Goal: Task Accomplishment & Management: Complete application form

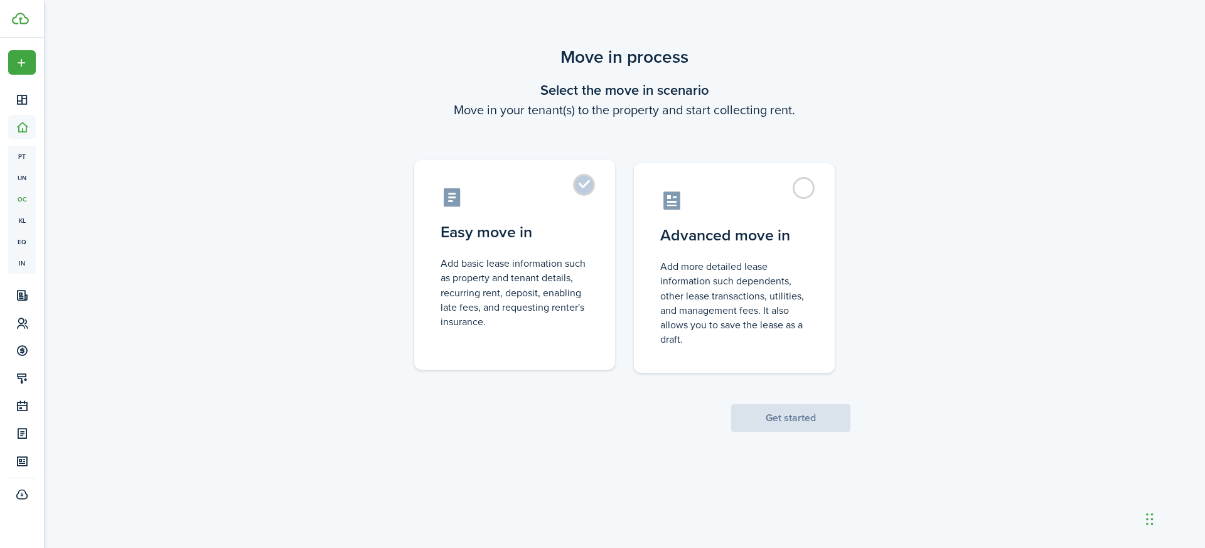
click at [581, 181] on label "Easy move in Add basic lease information such as property and tenant details, r…" at bounding box center [514, 265] width 201 height 210
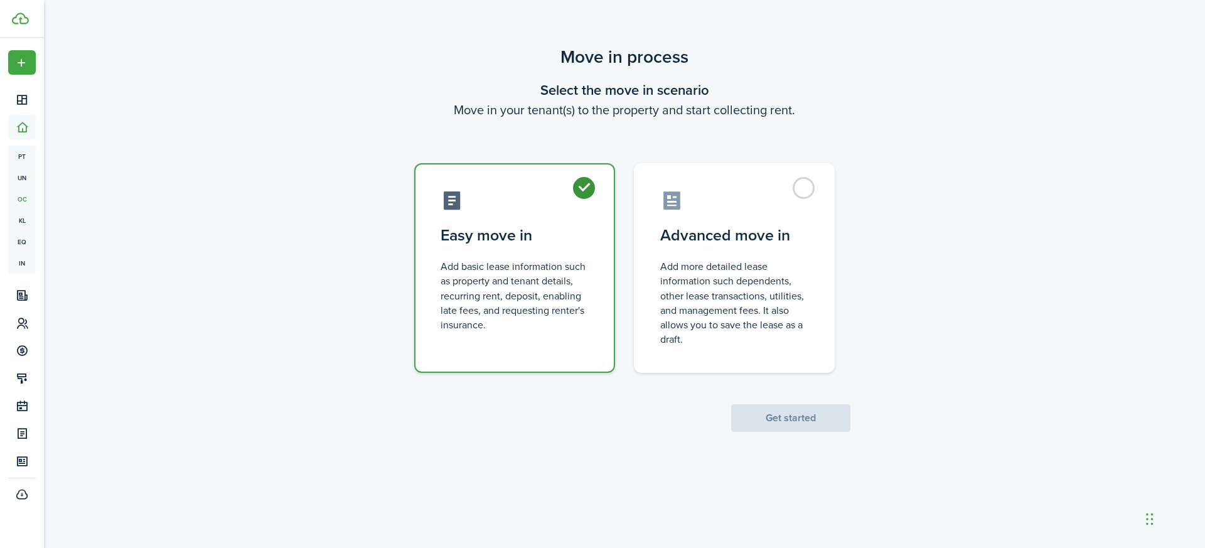
radio input "true"
click at [792, 411] on button "Get started" at bounding box center [790, 418] width 119 height 28
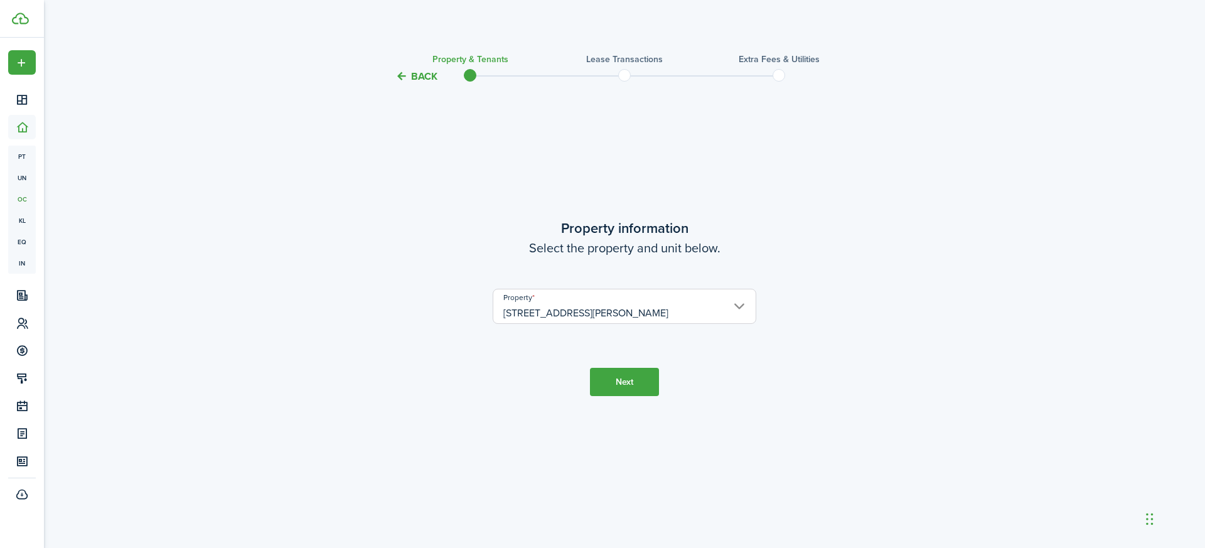
click at [625, 383] on button "Next" at bounding box center [624, 382] width 69 height 28
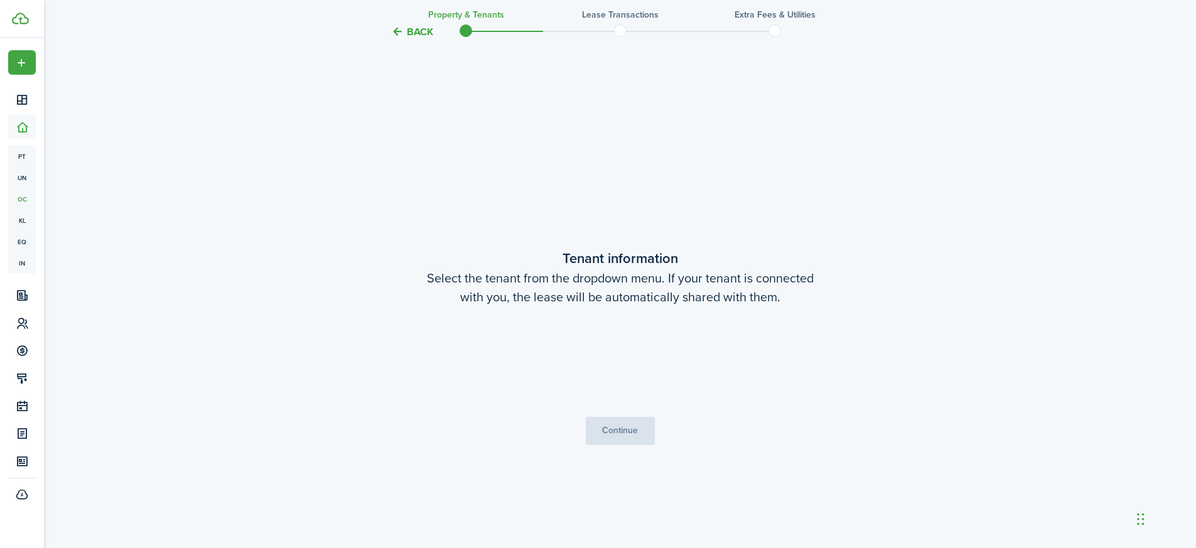
scroll to position [463, 0]
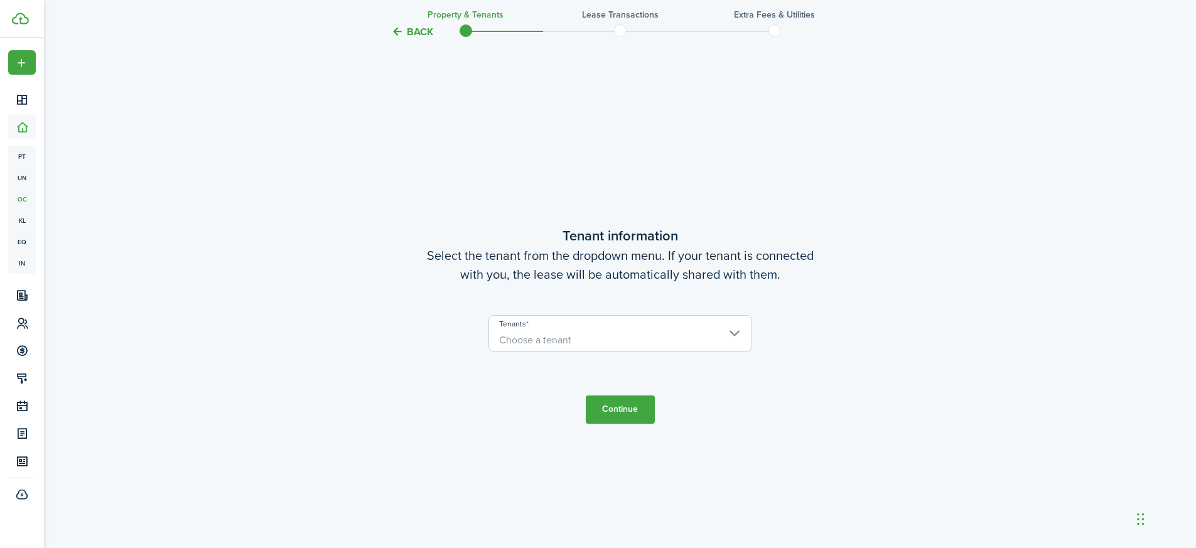
click at [714, 340] on span "Choose a tenant" at bounding box center [620, 340] width 262 height 21
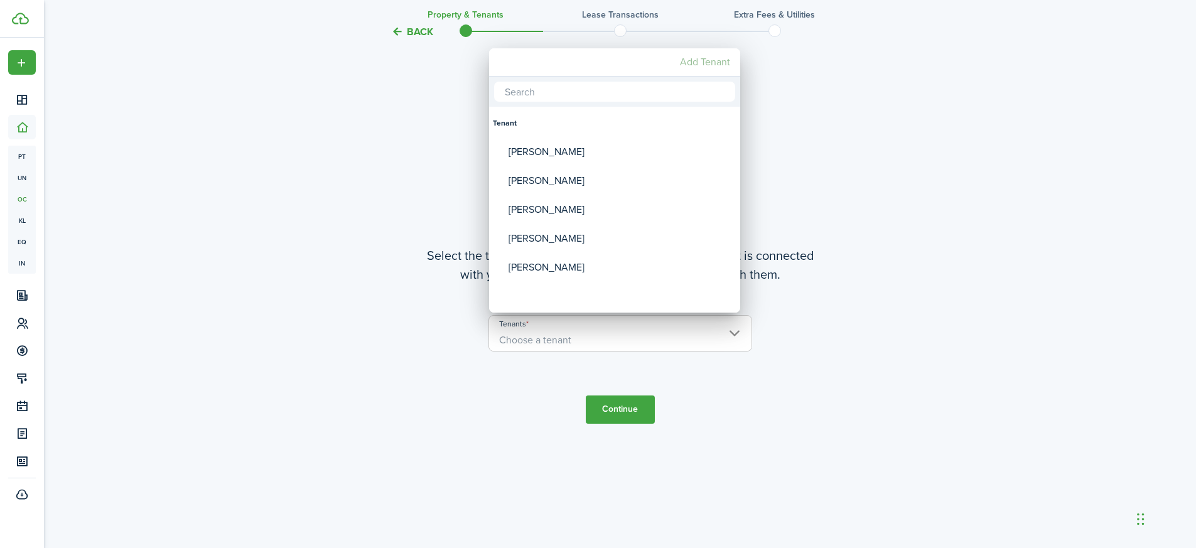
click at [723, 62] on mbsc-button "Add Tenant" at bounding box center [705, 62] width 60 height 23
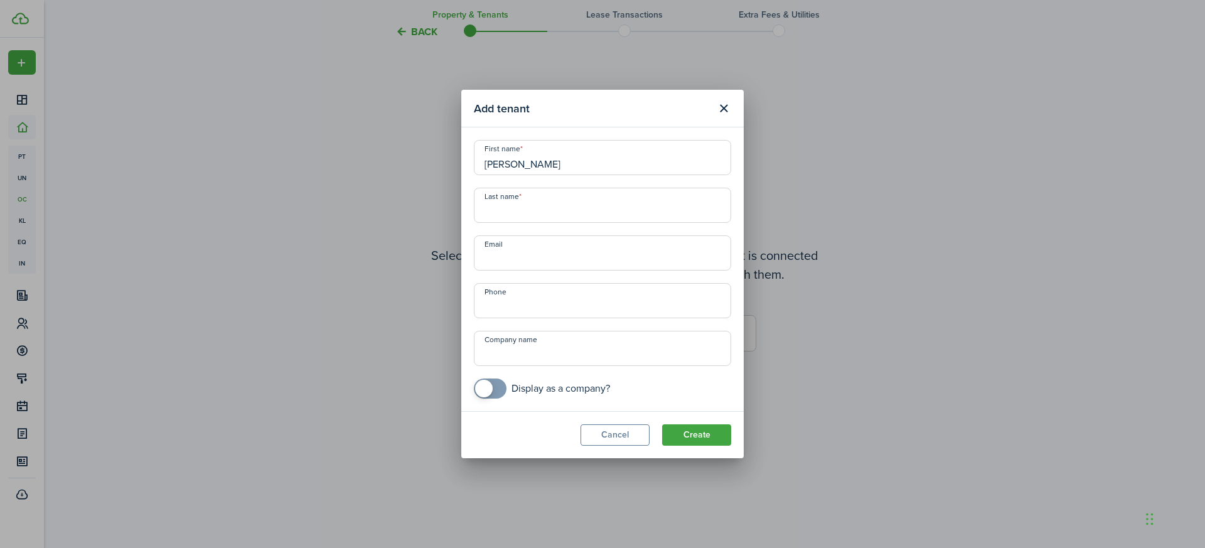
type input "[PERSON_NAME]"
type input "[PERSON_NAME][EMAIL_ADDRESS][PERSON_NAME][DOMAIN_NAME]"
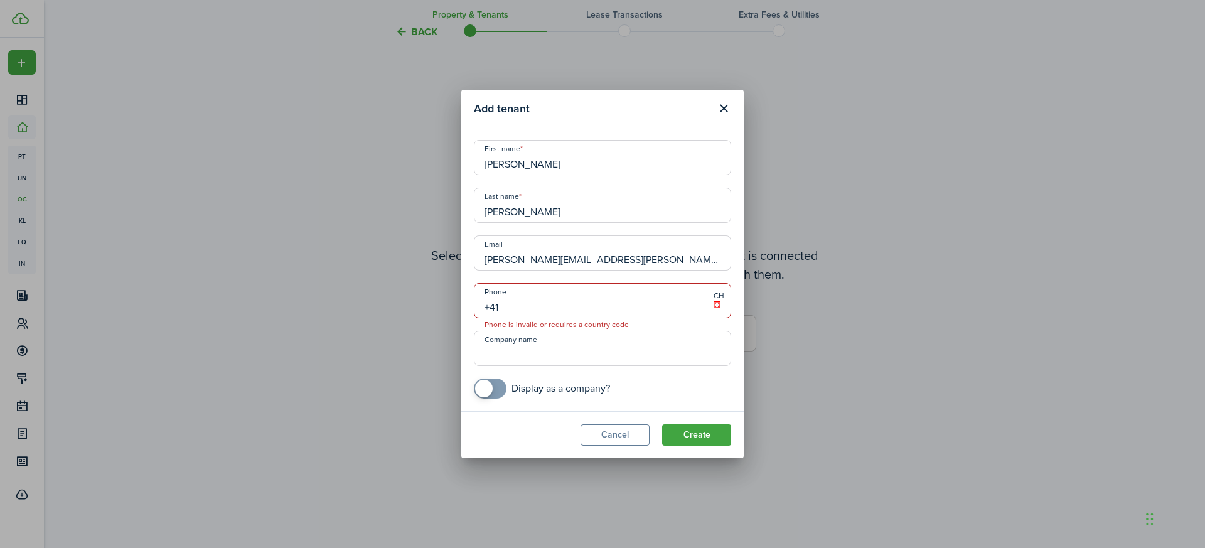
type input "+4"
type input "[PHONE_NUMBER]"
click at [704, 432] on button "Create" at bounding box center [696, 434] width 69 height 21
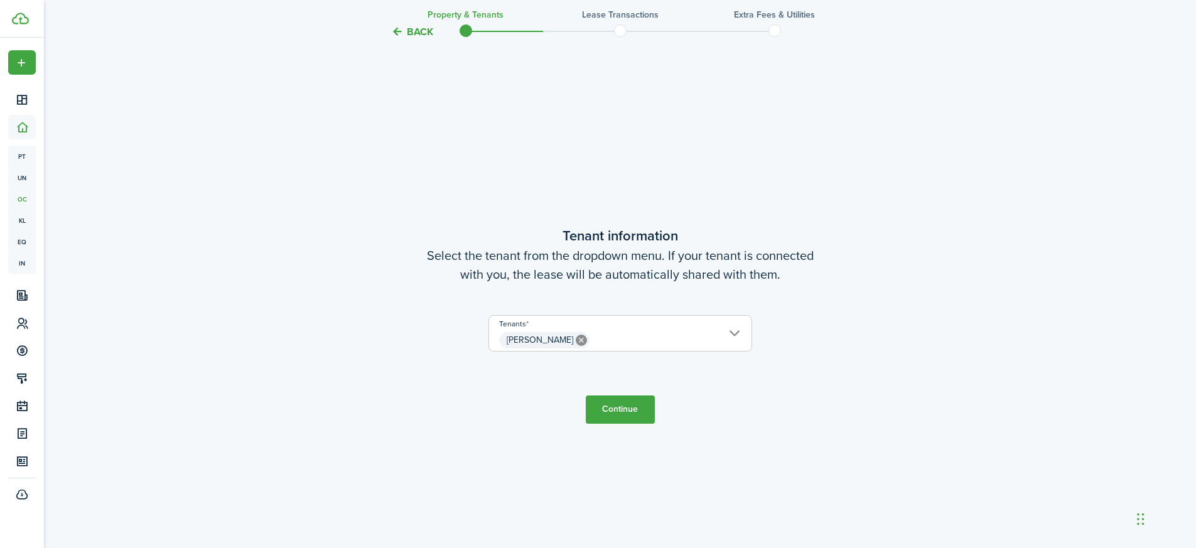
click at [622, 410] on button "Continue" at bounding box center [620, 410] width 69 height 28
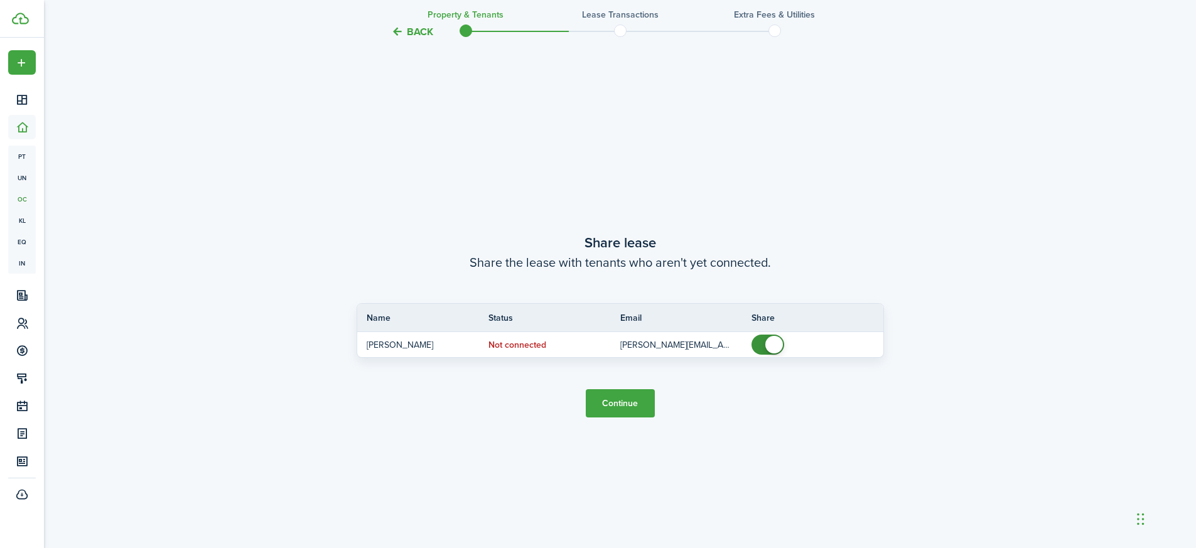
scroll to position [1011, 0]
click at [622, 410] on button "Continue" at bounding box center [620, 403] width 69 height 28
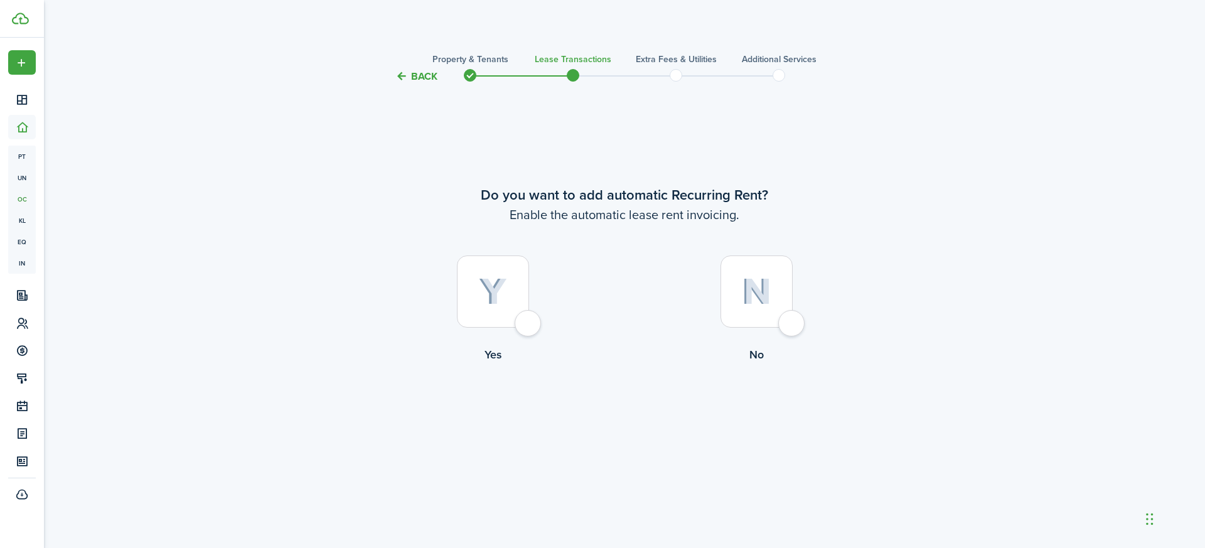
click at [485, 310] on div at bounding box center [493, 292] width 72 height 72
radio input "true"
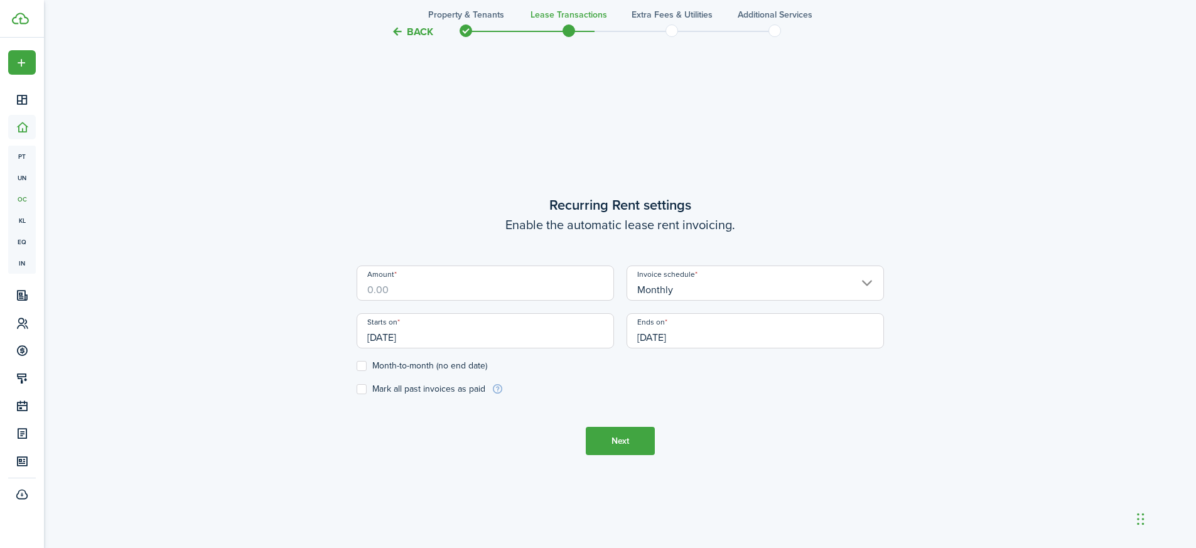
scroll to position [463, 0]
click at [512, 296] on input "Amount" at bounding box center [485, 282] width 257 height 35
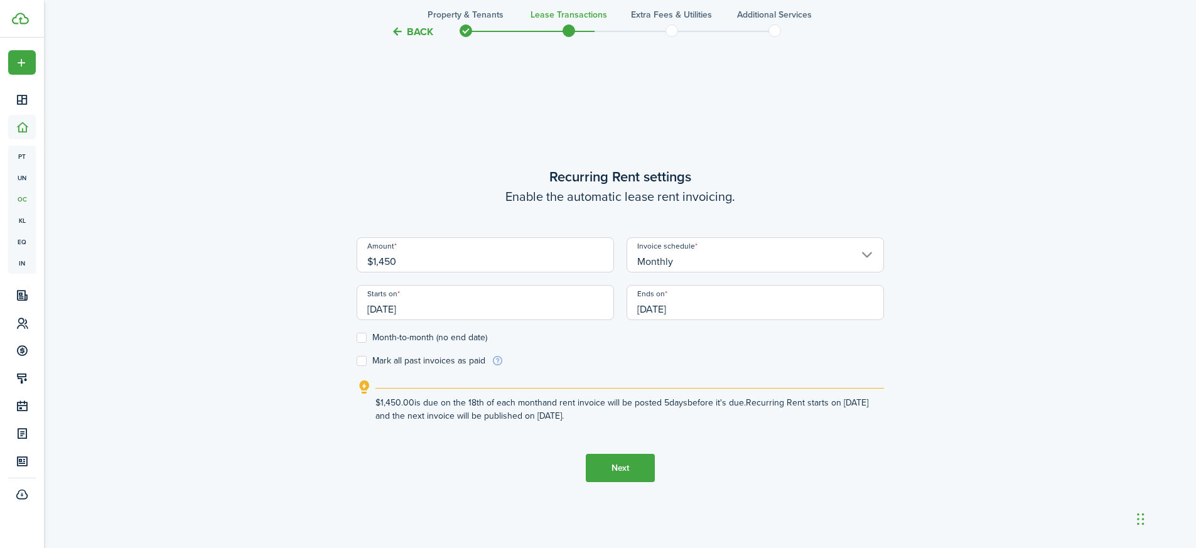
click at [510, 316] on input "[DATE]" at bounding box center [485, 302] width 257 height 35
type input "$1,450.00"
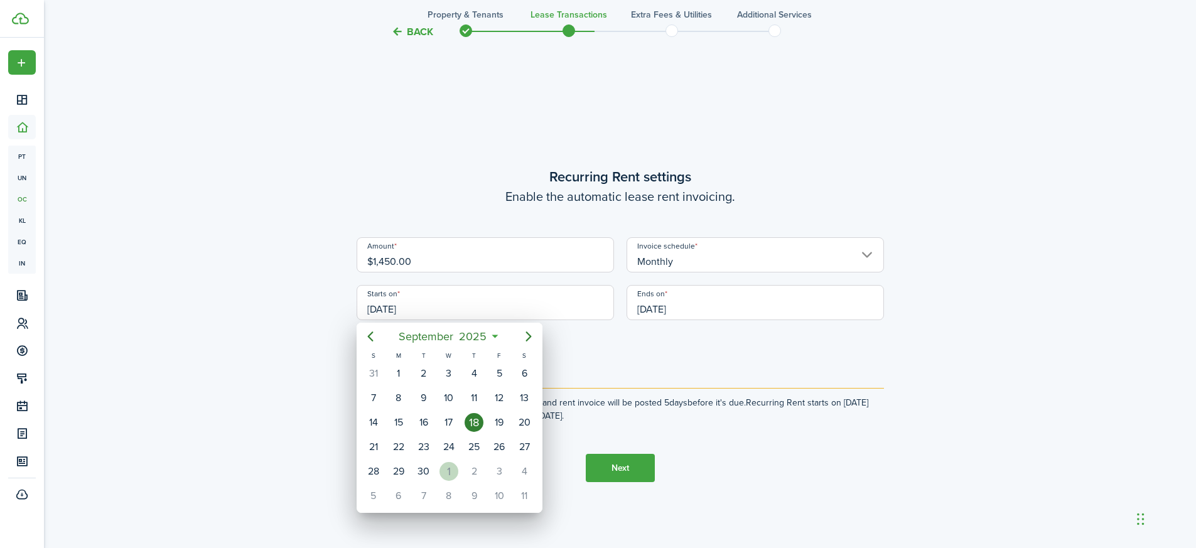
click at [443, 475] on div "1" at bounding box center [449, 471] width 19 height 19
type input "[DATE]"
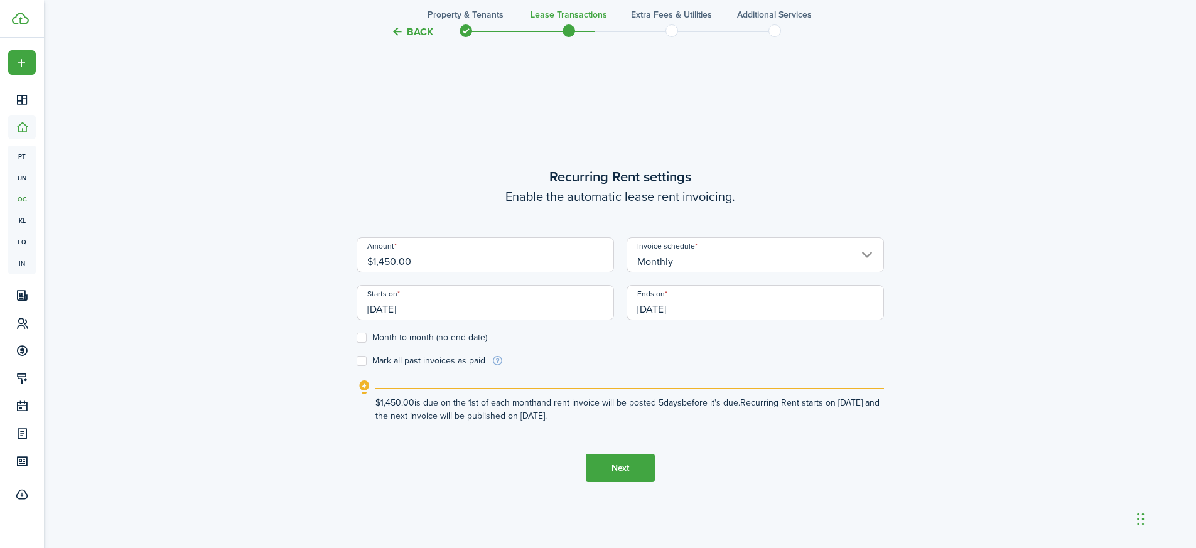
scroll to position [0, 0]
click at [362, 337] on label "Month-to-month (no end date)" at bounding box center [422, 338] width 131 height 10
click at [357, 338] on input "Month-to-month (no end date)" at bounding box center [356, 338] width 1 height 1
checkbox input "true"
click at [585, 307] on input "[DATE]" at bounding box center [485, 302] width 257 height 35
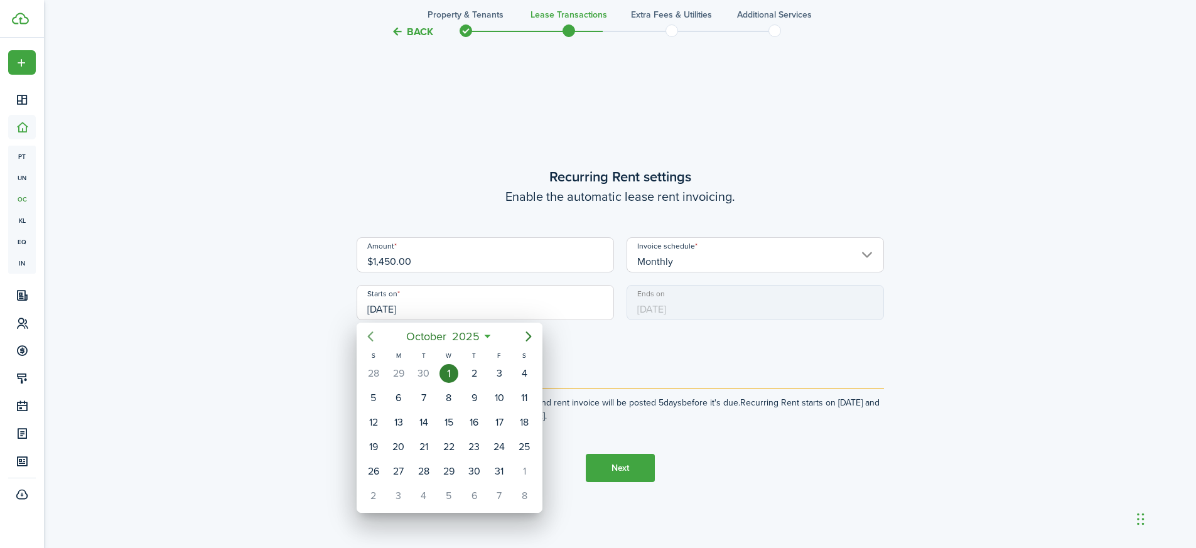
click at [370, 337] on icon "Previous page" at bounding box center [370, 336] width 15 height 15
click at [399, 374] on div "1" at bounding box center [398, 373] width 19 height 19
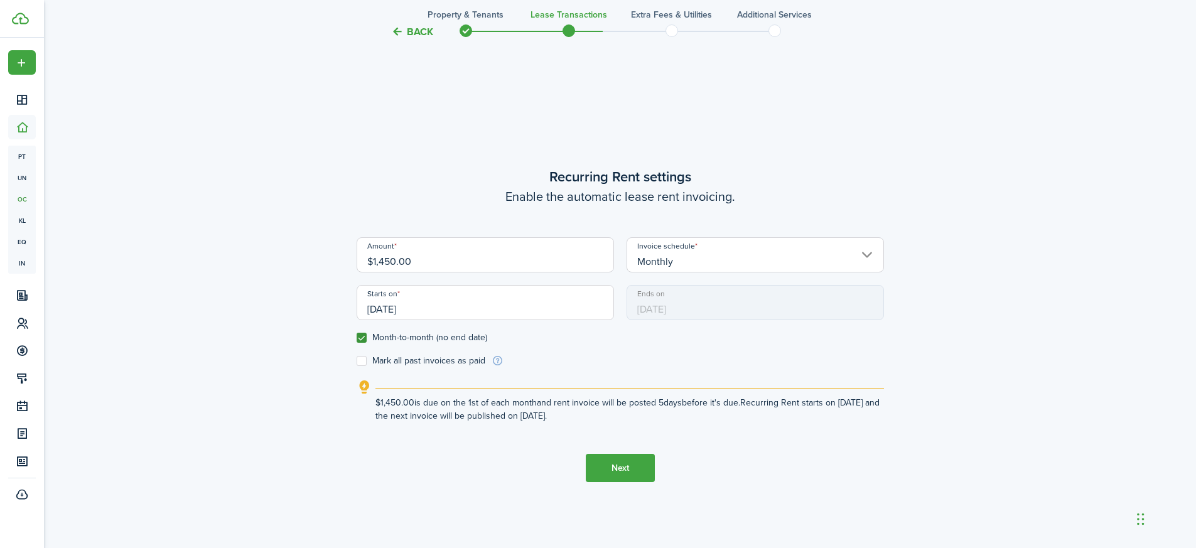
type input "[DATE]"
click at [365, 361] on label "Mark all past invoices as paid" at bounding box center [421, 361] width 129 height 10
click at [357, 361] on input "Mark all past invoices as paid" at bounding box center [356, 361] width 1 height 1
checkbox input "true"
click at [612, 473] on button "Next" at bounding box center [620, 468] width 69 height 28
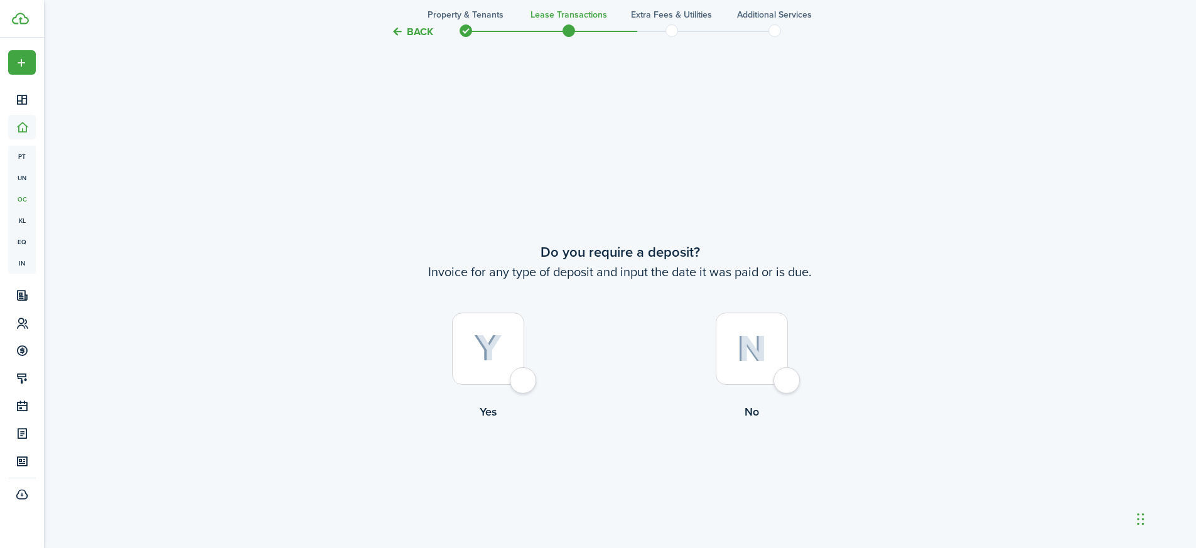
scroll to position [1011, 0]
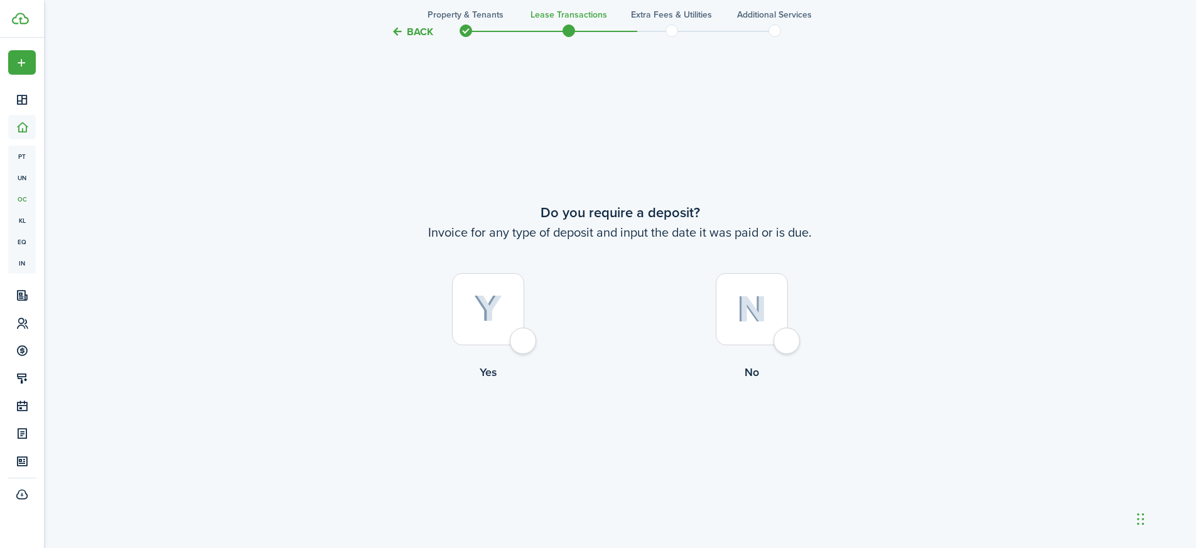
click at [519, 337] on div at bounding box center [488, 309] width 72 height 72
radio input "true"
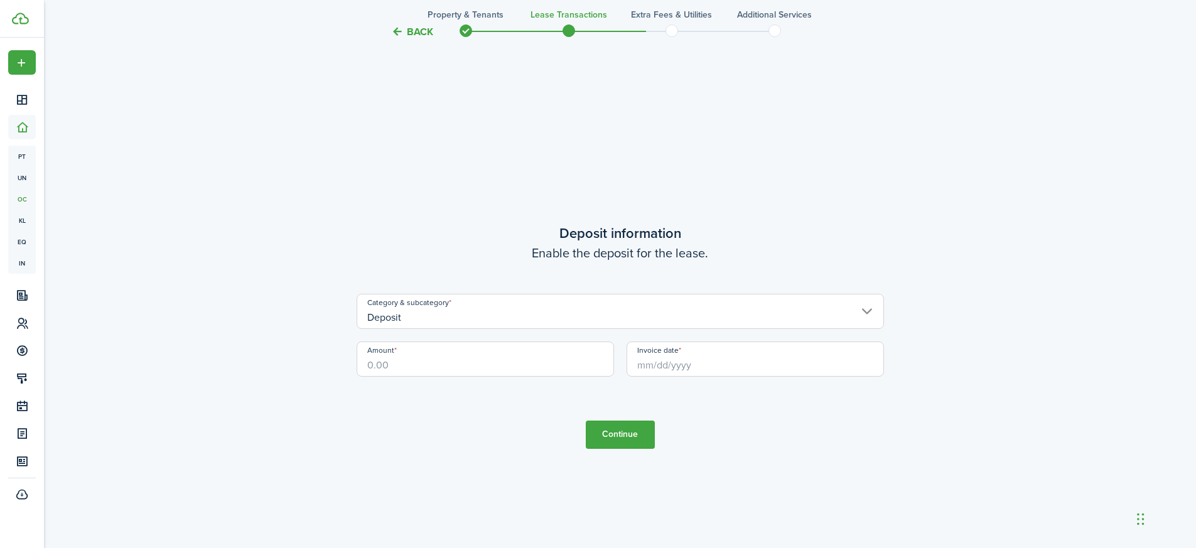
scroll to position [1560, 0]
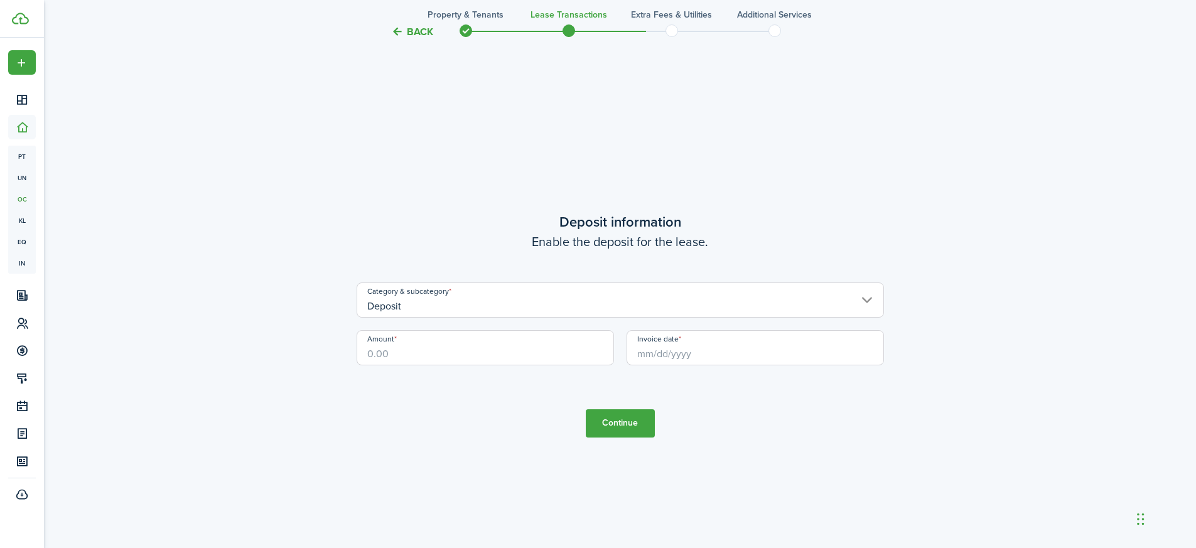
click at [509, 353] on input "Amount" at bounding box center [485, 347] width 257 height 35
click at [704, 350] on input "Invoice date" at bounding box center [755, 347] width 257 height 35
type input "$1,425.00"
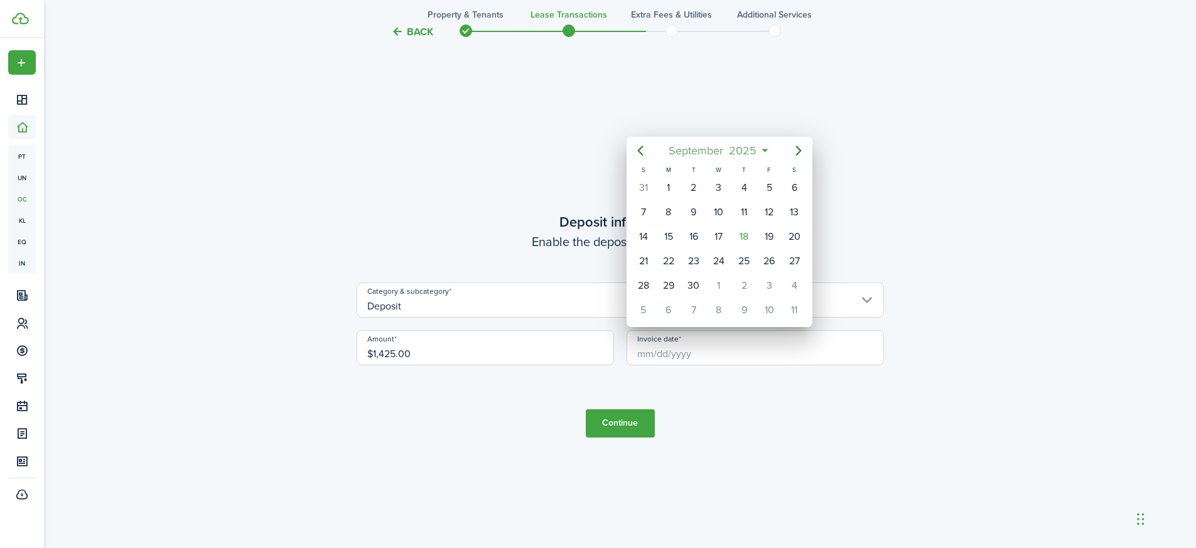
click at [704, 151] on span "September" at bounding box center [696, 150] width 60 height 23
click at [708, 151] on span "2025" at bounding box center [712, 150] width 33 height 23
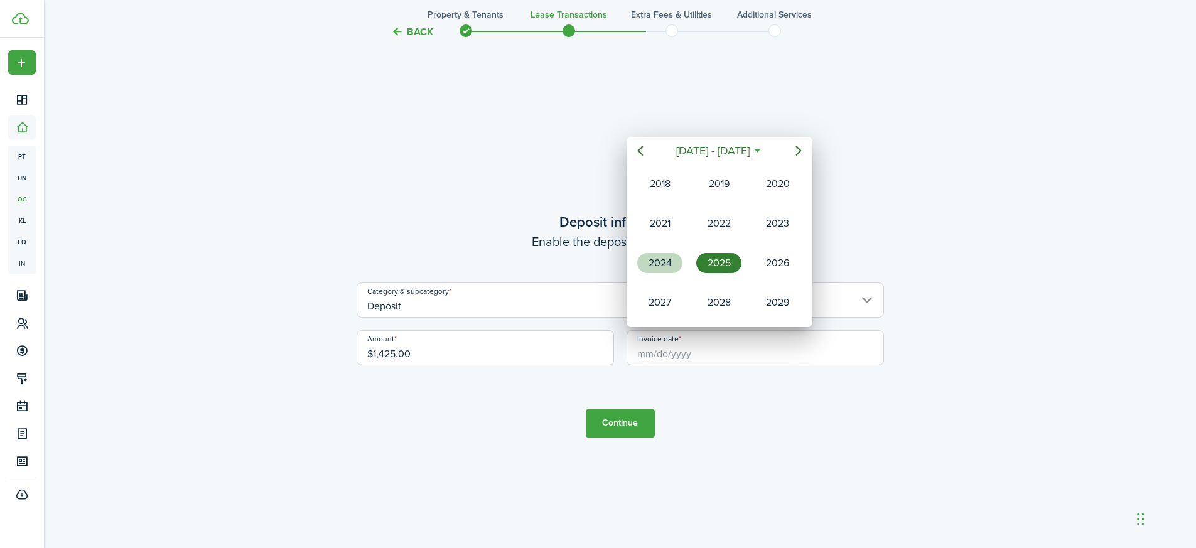
click at [650, 258] on div "2024" at bounding box center [659, 263] width 45 height 20
click at [720, 224] on div "May" at bounding box center [718, 223] width 45 height 20
click at [797, 218] on div "11" at bounding box center [794, 212] width 19 height 19
type input "[DATE]"
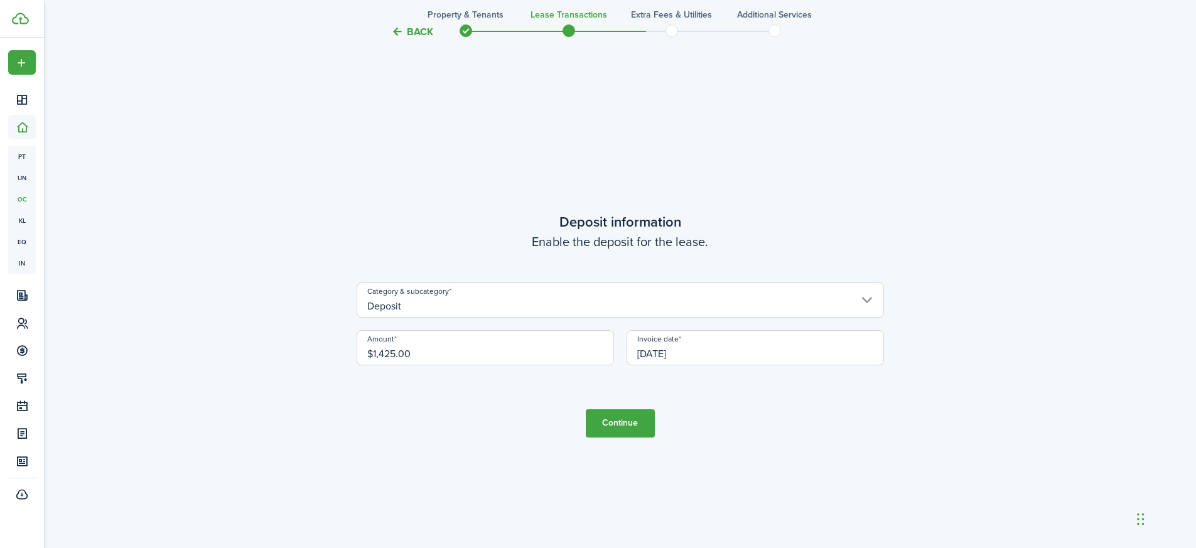
click at [622, 432] on button "Continue" at bounding box center [620, 423] width 69 height 28
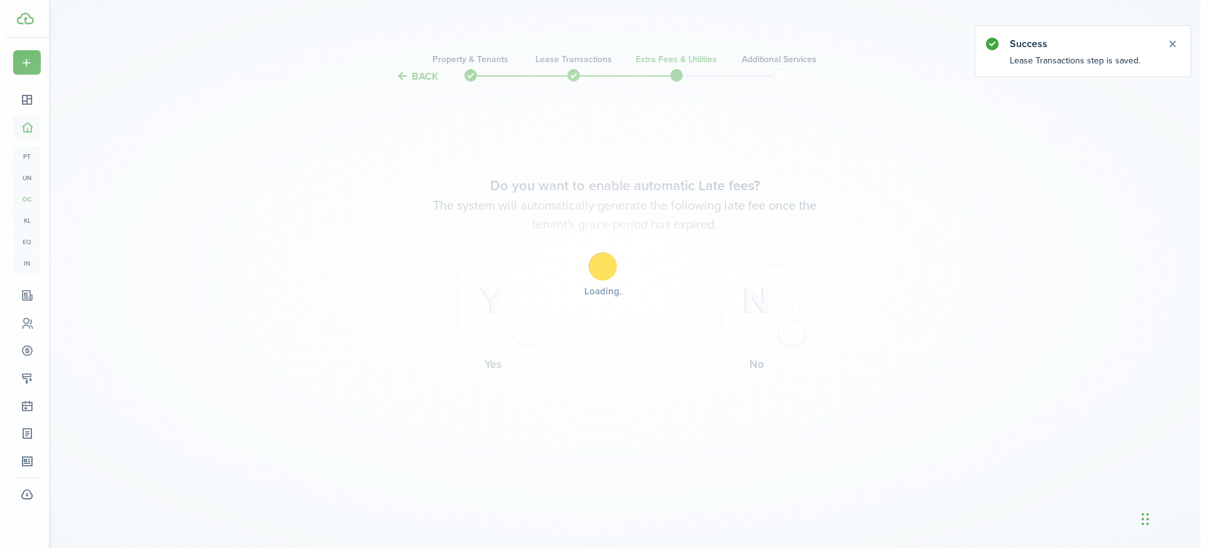
scroll to position [0, 0]
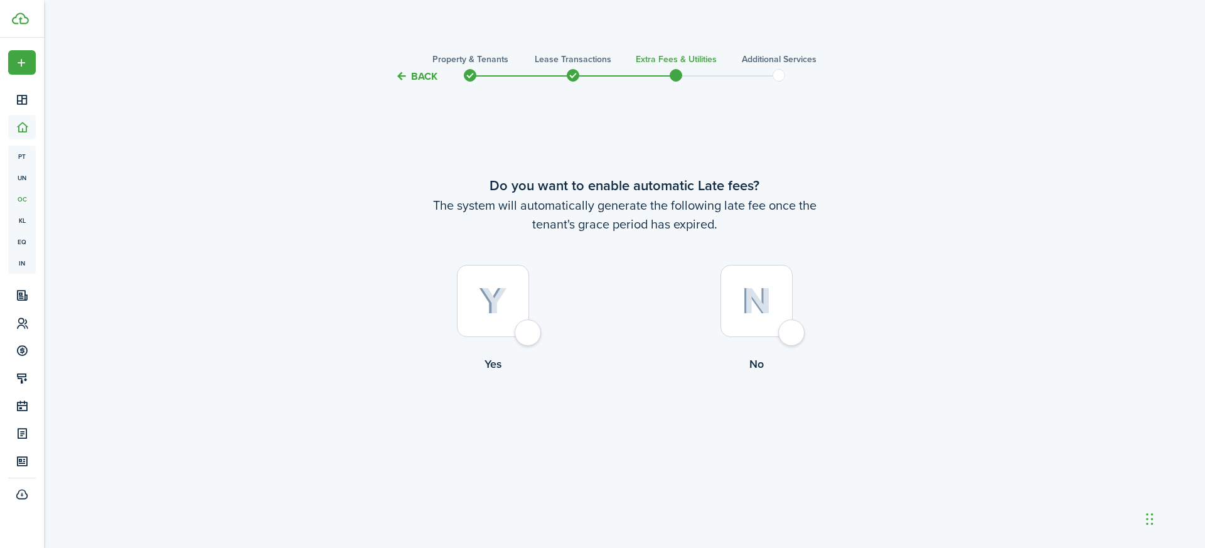
click at [527, 332] on div at bounding box center [493, 301] width 72 height 72
radio input "true"
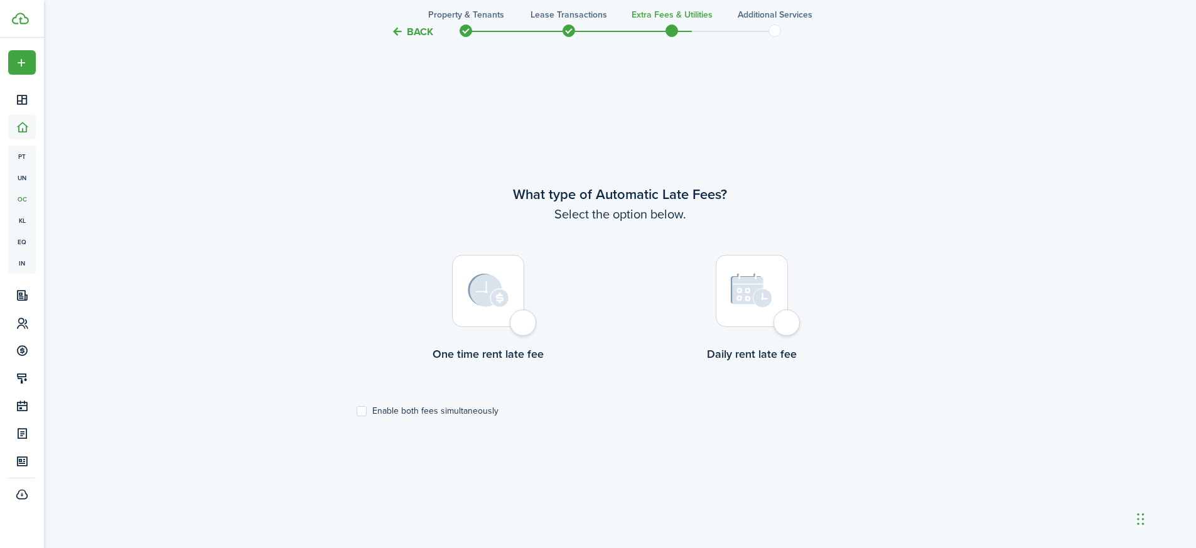
scroll to position [463, 0]
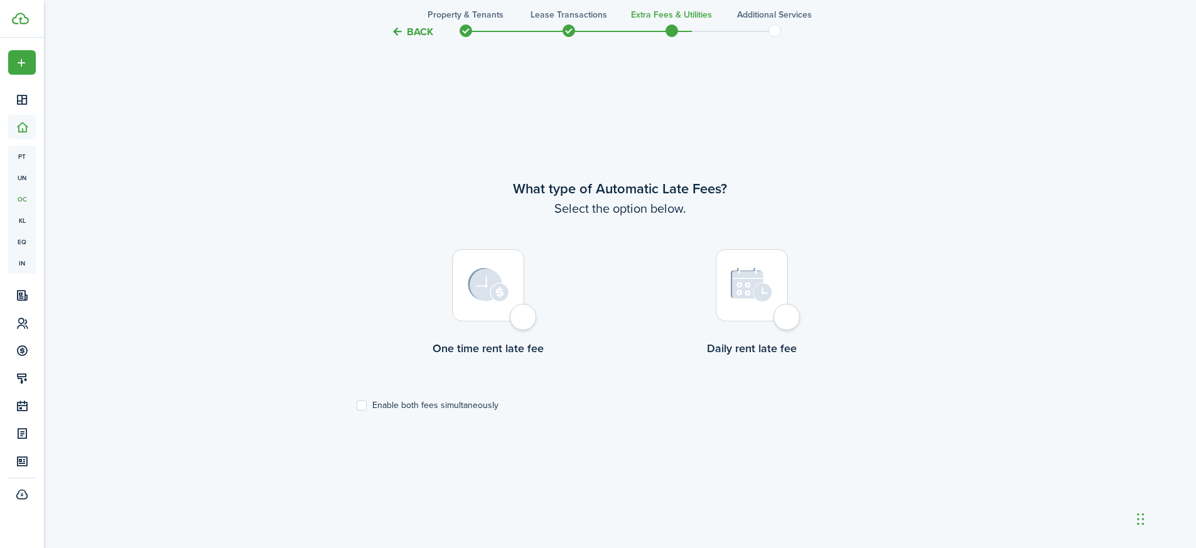
click at [527, 332] on label "One time rent late fee" at bounding box center [489, 306] width 264 height 114
radio input "true"
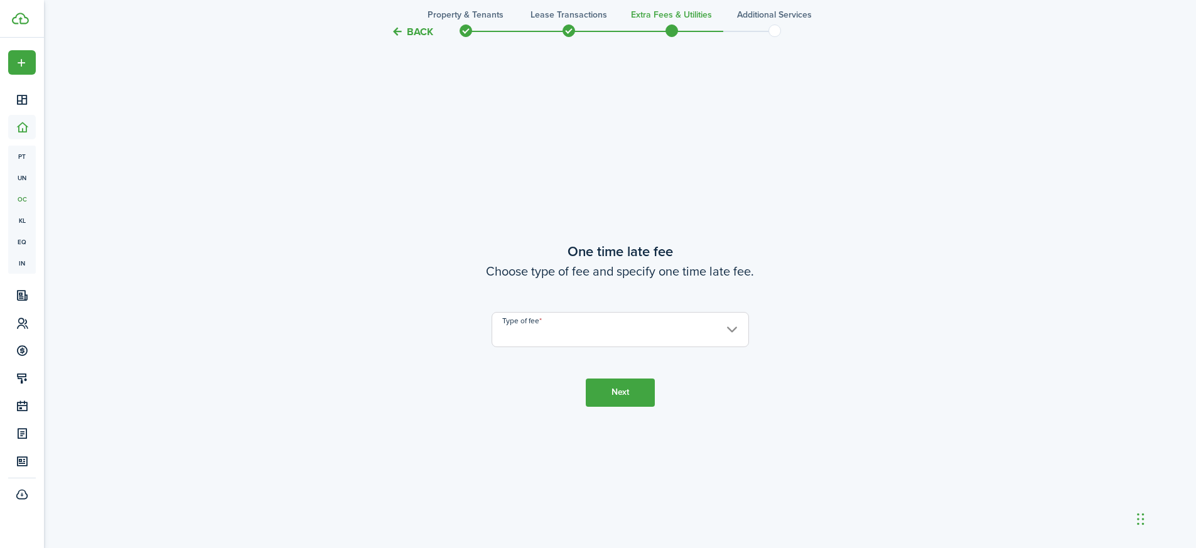
scroll to position [1011, 0]
click at [527, 332] on input "Type of fee" at bounding box center [620, 330] width 257 height 35
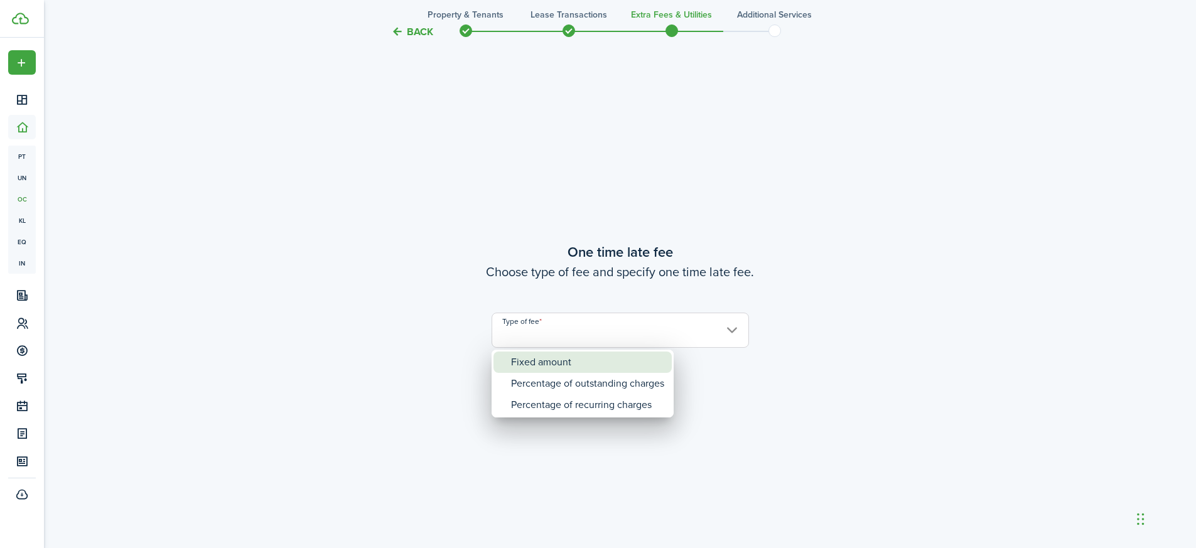
click at [527, 362] on div "Fixed amount" at bounding box center [587, 362] width 153 height 21
type input "Fixed amount"
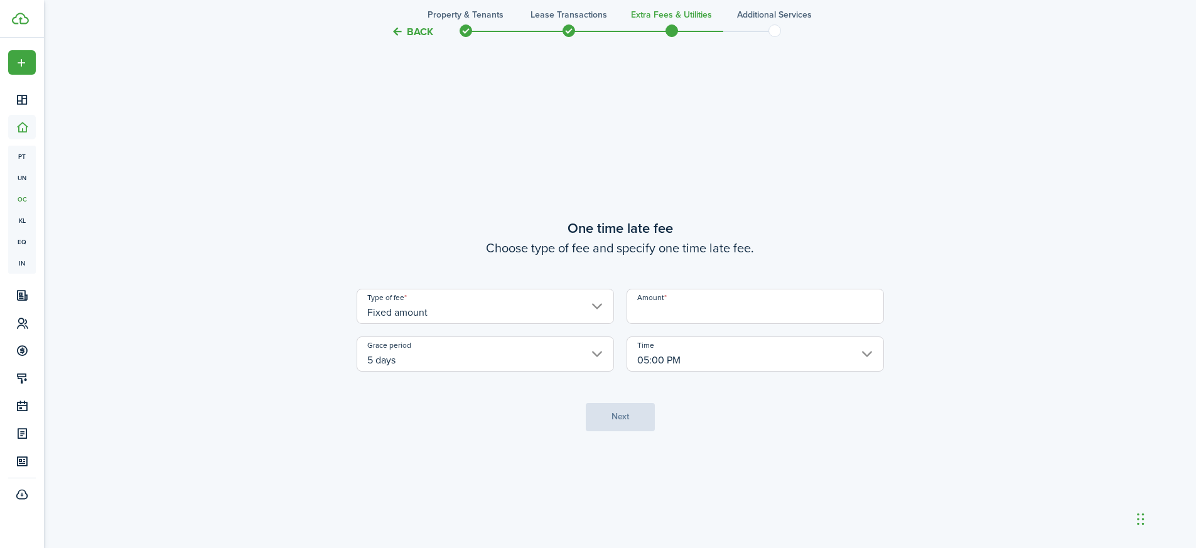
click at [694, 315] on input "Amount" at bounding box center [755, 306] width 257 height 35
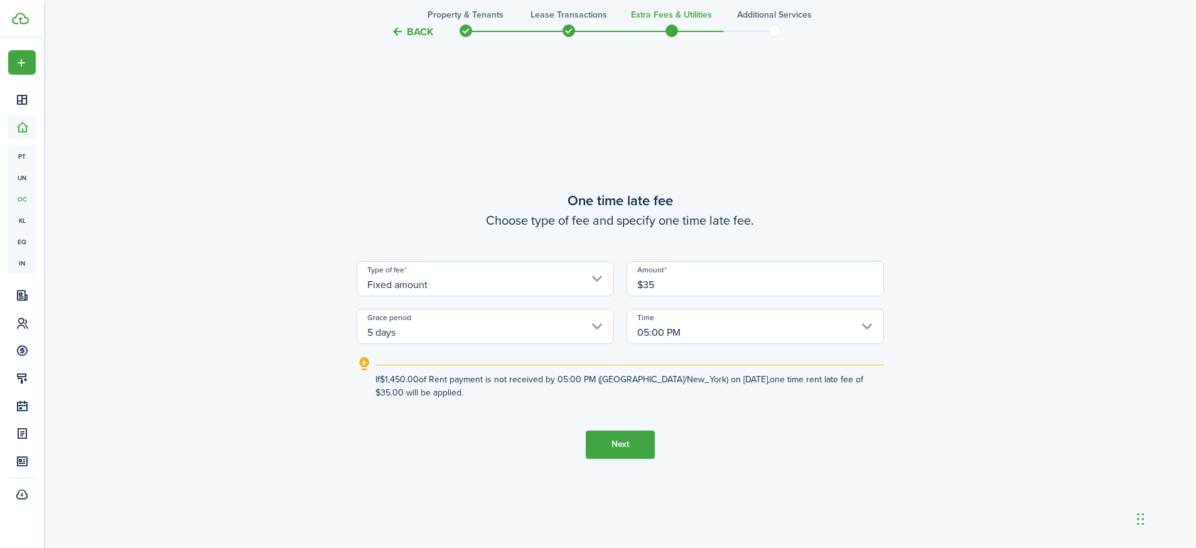
click at [873, 323] on input "05:00 PM" at bounding box center [755, 326] width 257 height 35
type input "$35.00"
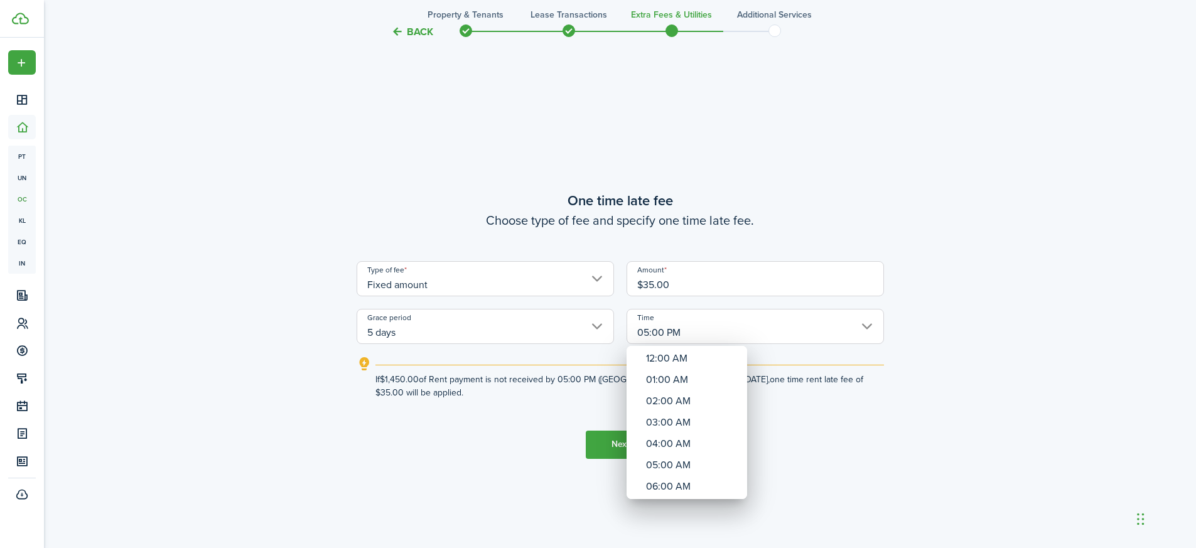
click at [1011, 301] on div at bounding box center [598, 274] width 1397 height 749
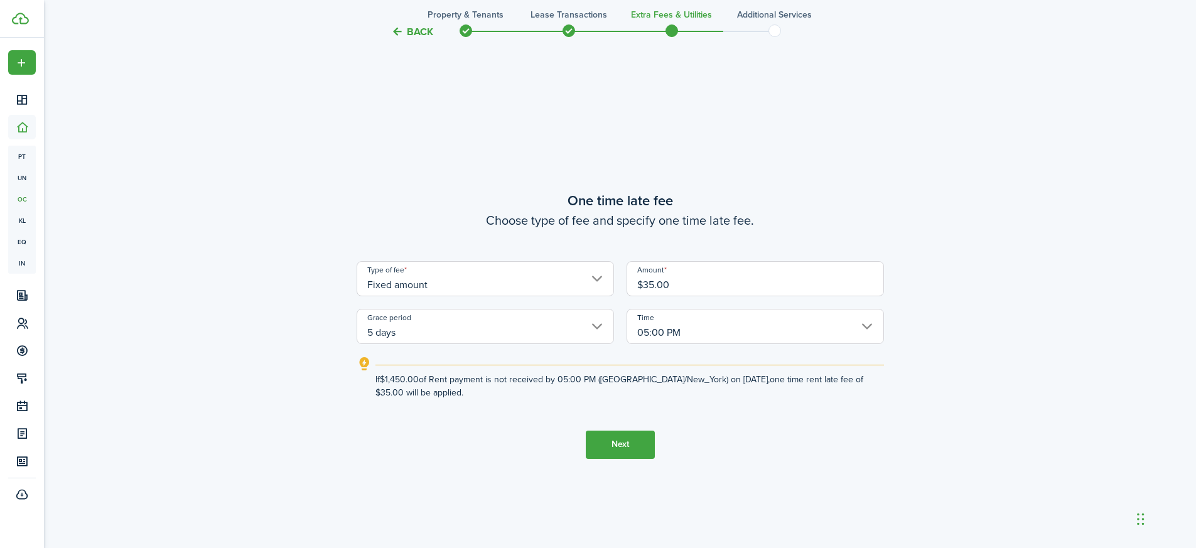
click at [623, 446] on button "Next" at bounding box center [620, 445] width 69 height 28
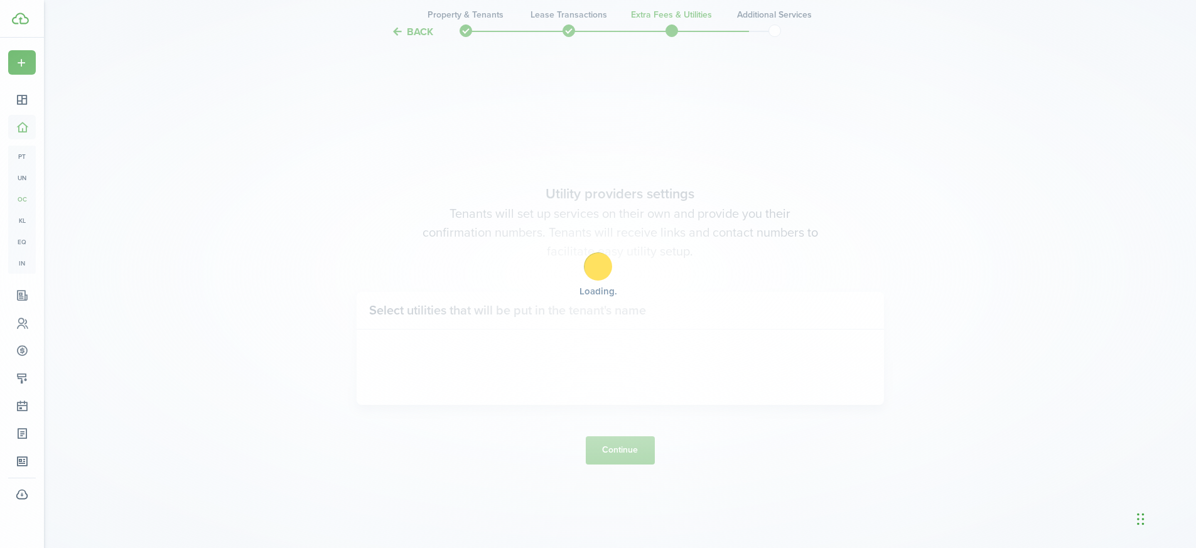
scroll to position [1560, 0]
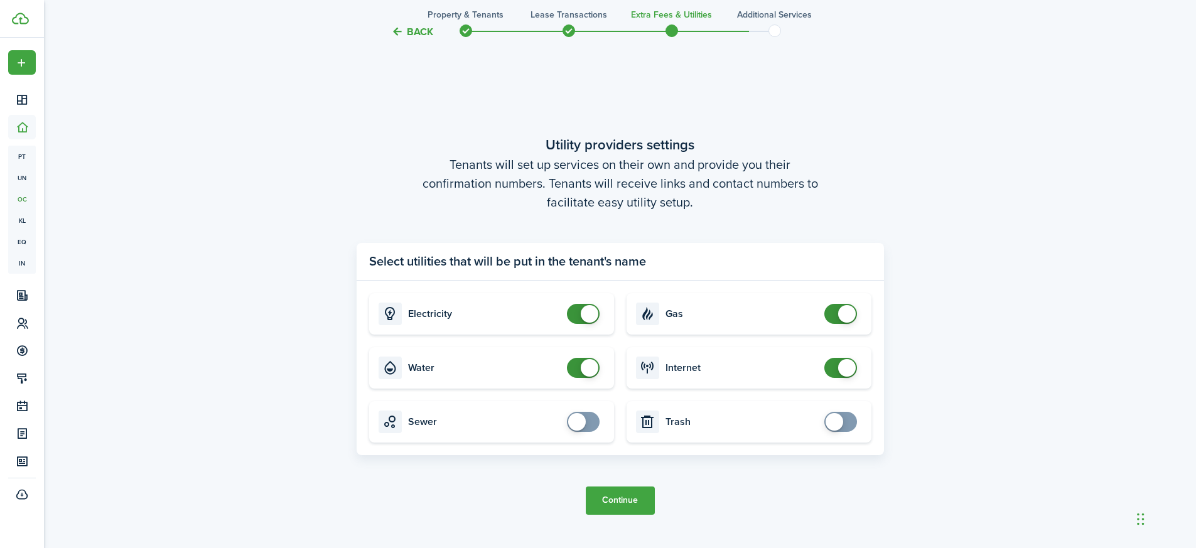
checkbox input "false"
click at [589, 373] on span at bounding box center [590, 368] width 18 height 18
click at [616, 497] on button "Continue" at bounding box center [620, 501] width 69 height 28
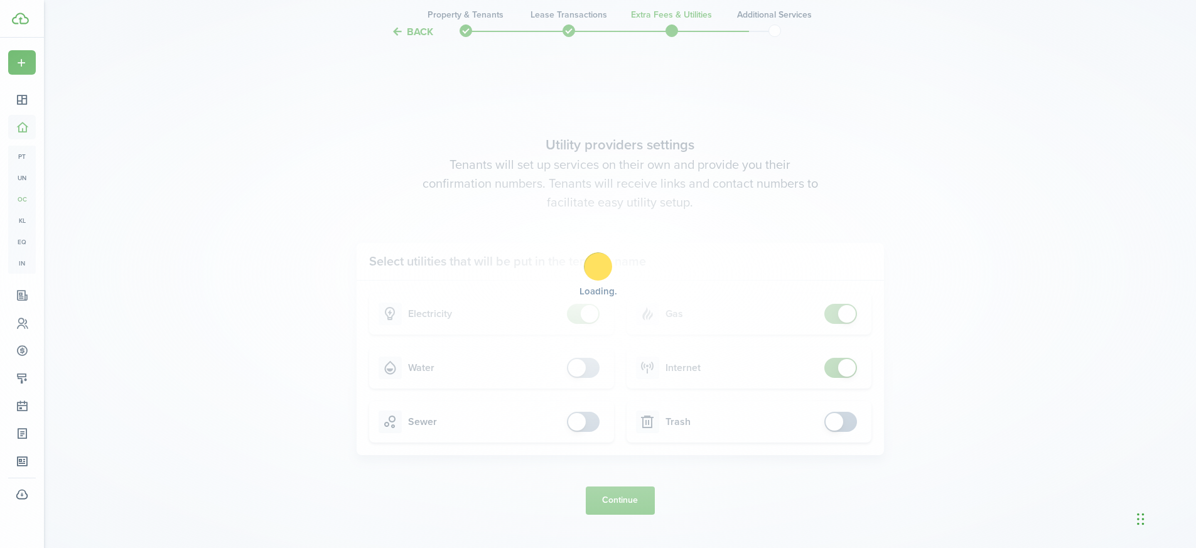
scroll to position [0, 0]
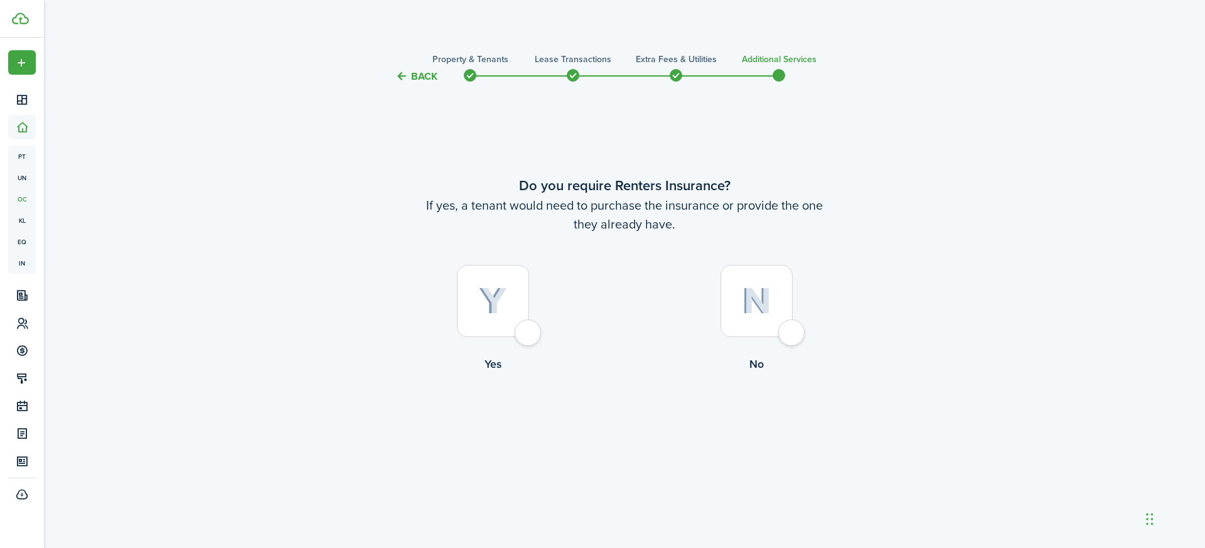
click at [793, 333] on div at bounding box center [757, 301] width 72 height 72
radio input "true"
click at [636, 424] on button "Complete move in" at bounding box center [625, 425] width 92 height 28
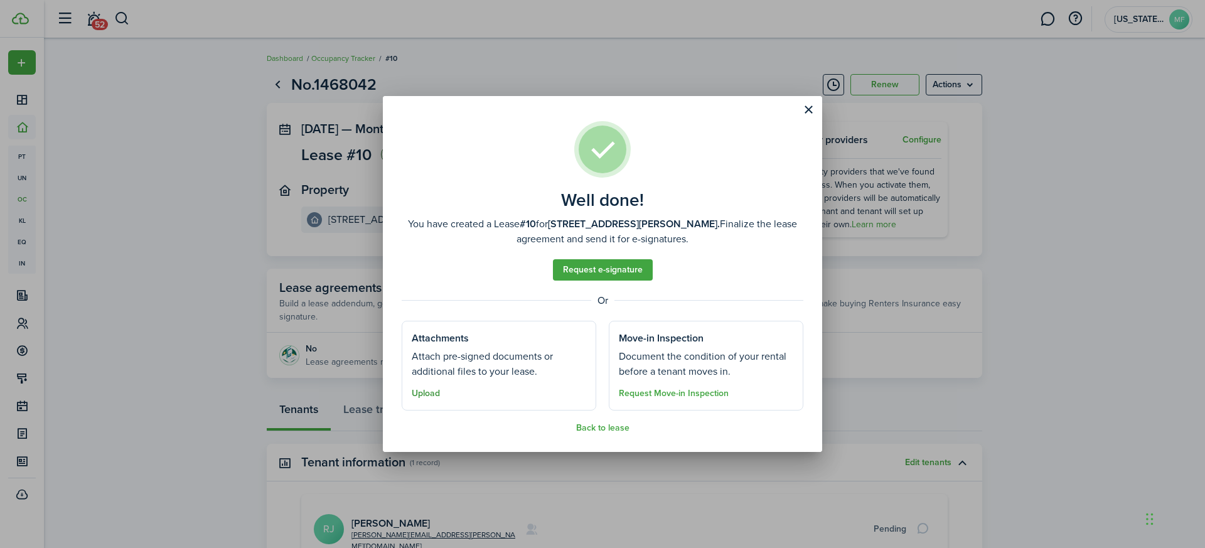
click at [438, 396] on button "Upload" at bounding box center [426, 394] width 28 height 10
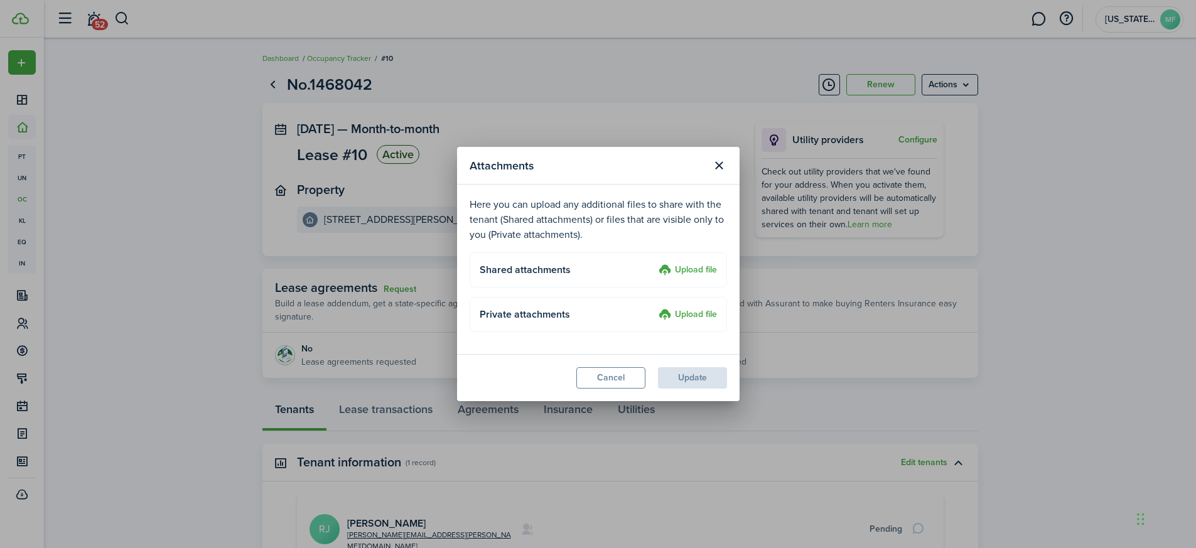
click at [699, 270] on label "Upload file" at bounding box center [688, 270] width 58 height 15
click at [654, 263] on input "Upload file" at bounding box center [654, 263] width 0 height 0
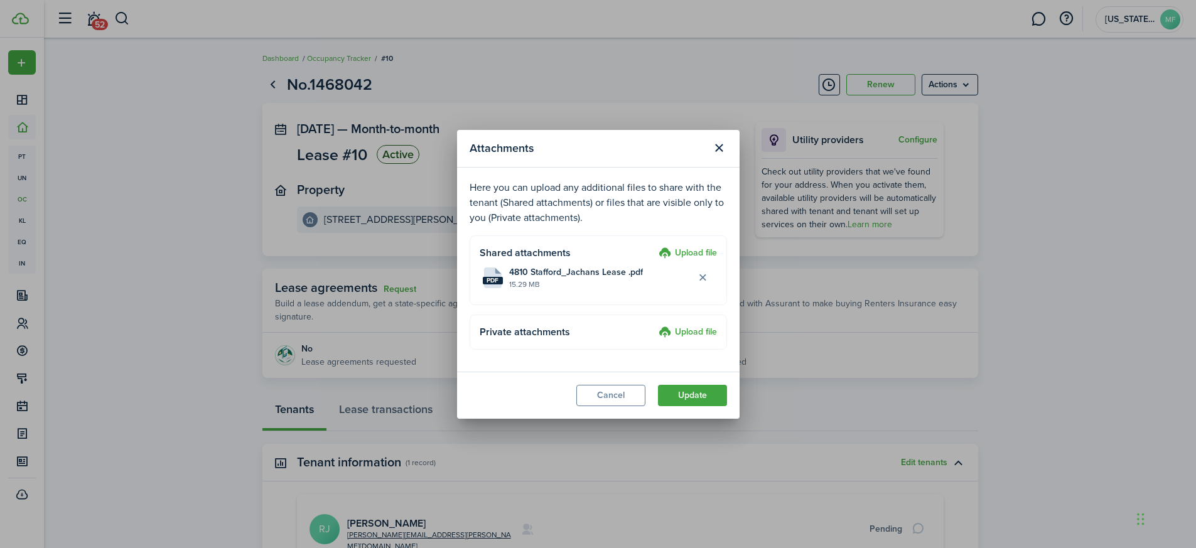
click at [701, 330] on label "Upload file" at bounding box center [688, 332] width 58 height 15
click at [654, 325] on input "Upload file" at bounding box center [654, 325] width 0 height 0
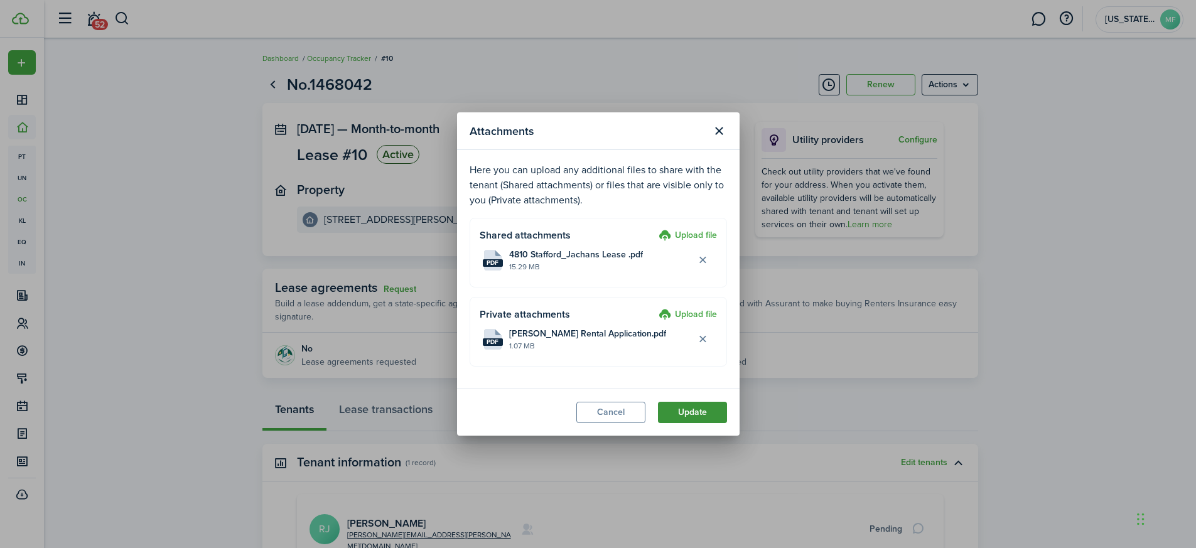
click at [705, 420] on button "Update" at bounding box center [692, 412] width 69 height 21
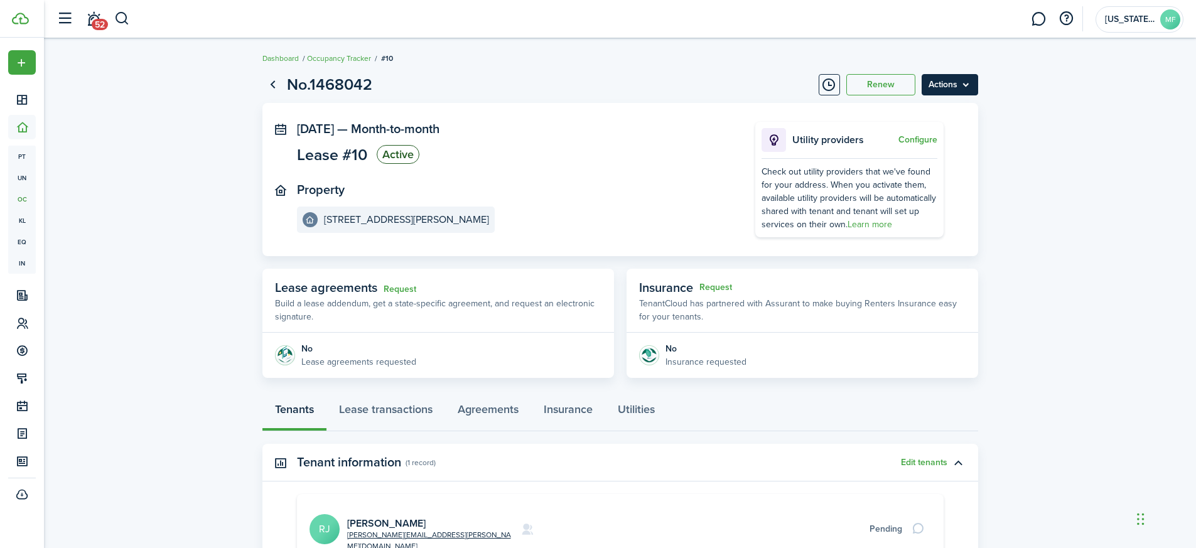
click at [955, 83] on menu-btn "Actions" at bounding box center [950, 84] width 57 height 21
click at [1059, 103] on lease-view "No.1468042 Renew Actions [DATE] — Month-to-month Lease #10 Active Property [STR…" at bounding box center [620, 375] width 1152 height 616
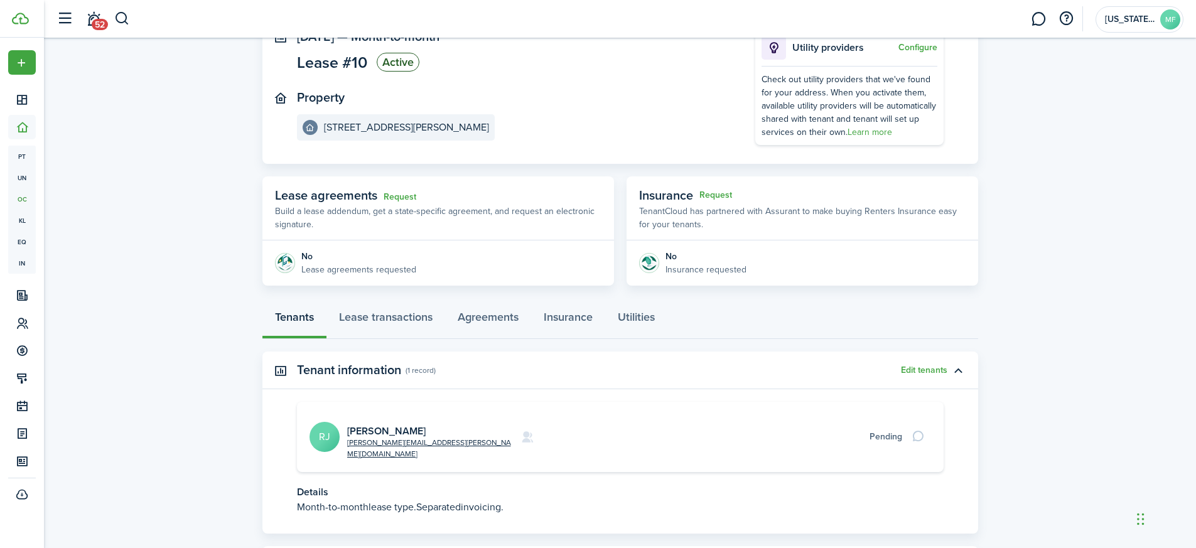
scroll to position [147, 0]
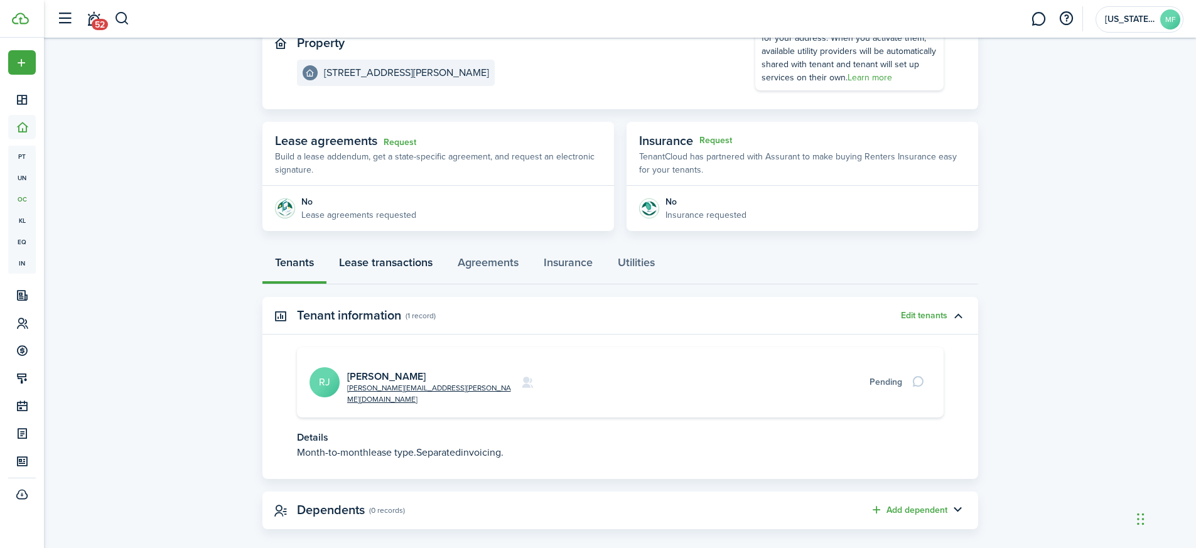
click at [380, 267] on link "Lease transactions" at bounding box center [385, 266] width 119 height 38
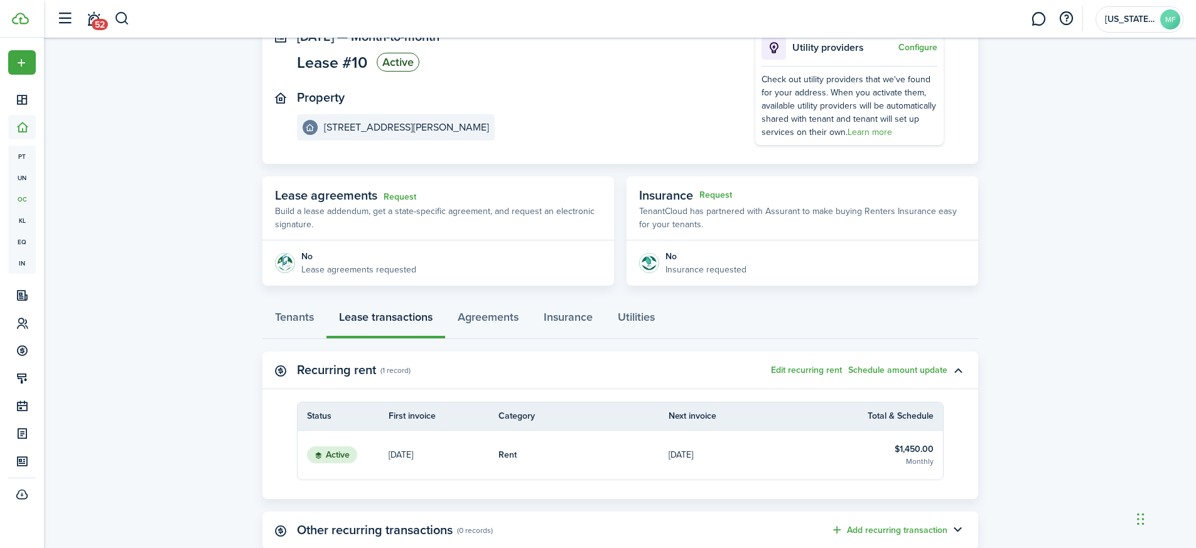
scroll to position [95, 0]
click at [486, 321] on link "Agreements" at bounding box center [488, 318] width 86 height 38
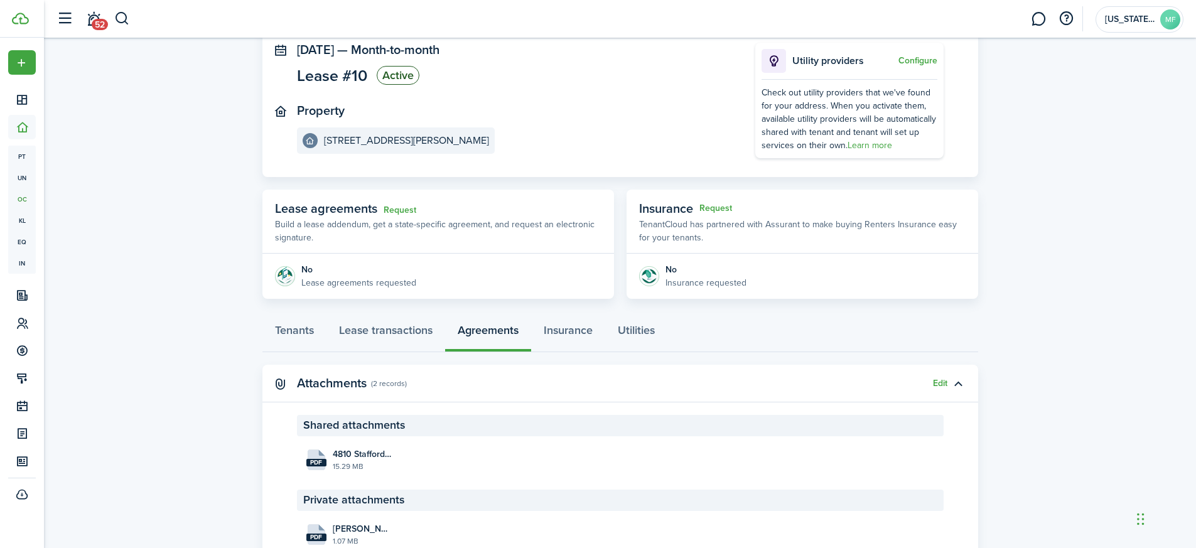
scroll to position [136, 0]
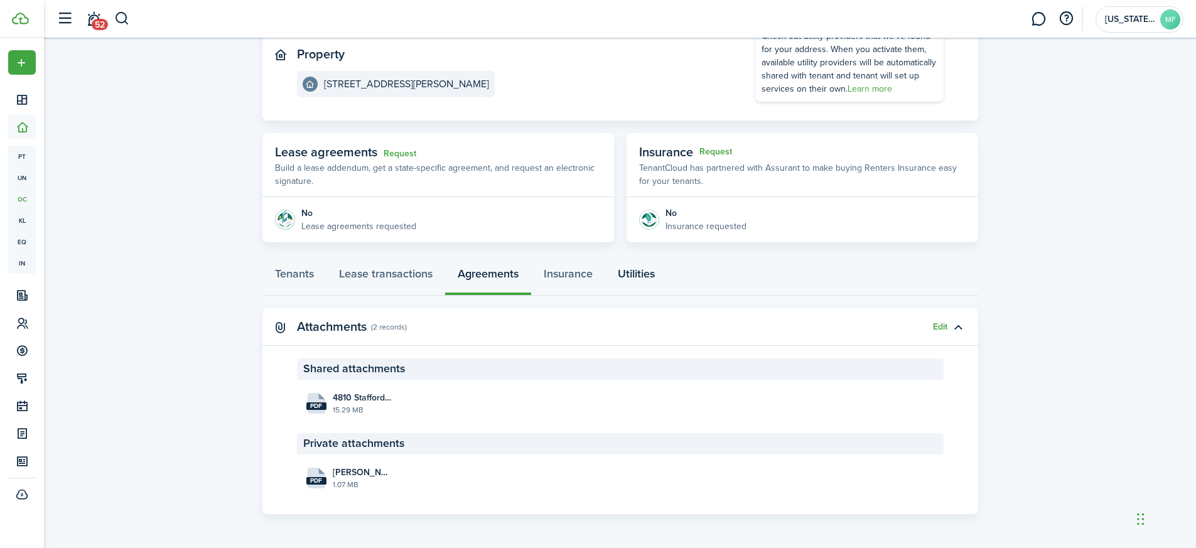
click at [634, 279] on link "Utilities" at bounding box center [636, 277] width 62 height 38
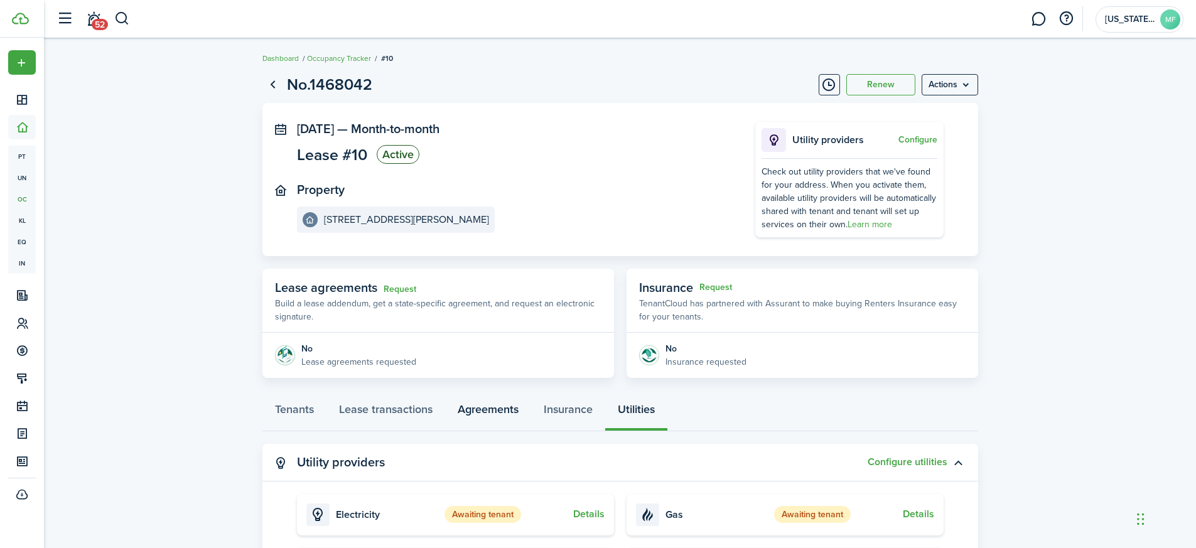
click at [473, 409] on link "Agreements" at bounding box center [488, 413] width 86 height 38
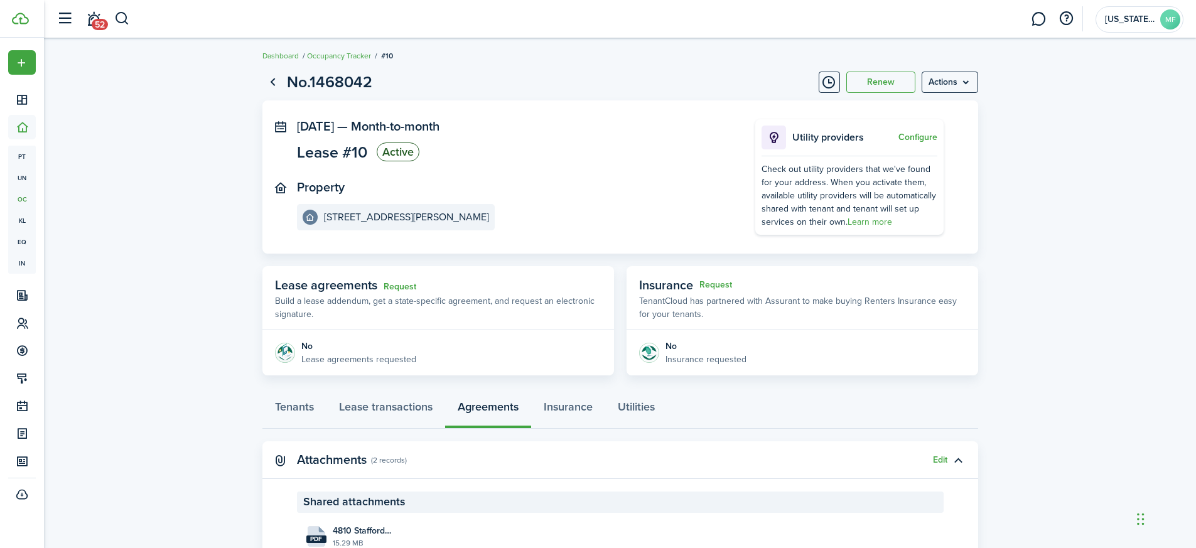
scroll to position [136, 0]
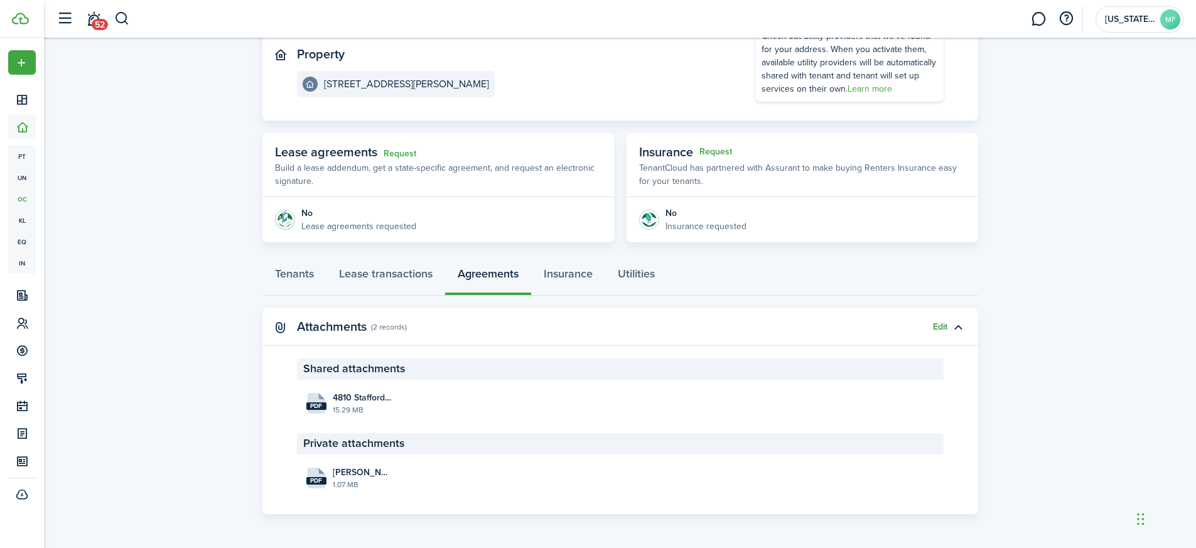
click at [937, 329] on button "Edit" at bounding box center [940, 327] width 14 height 10
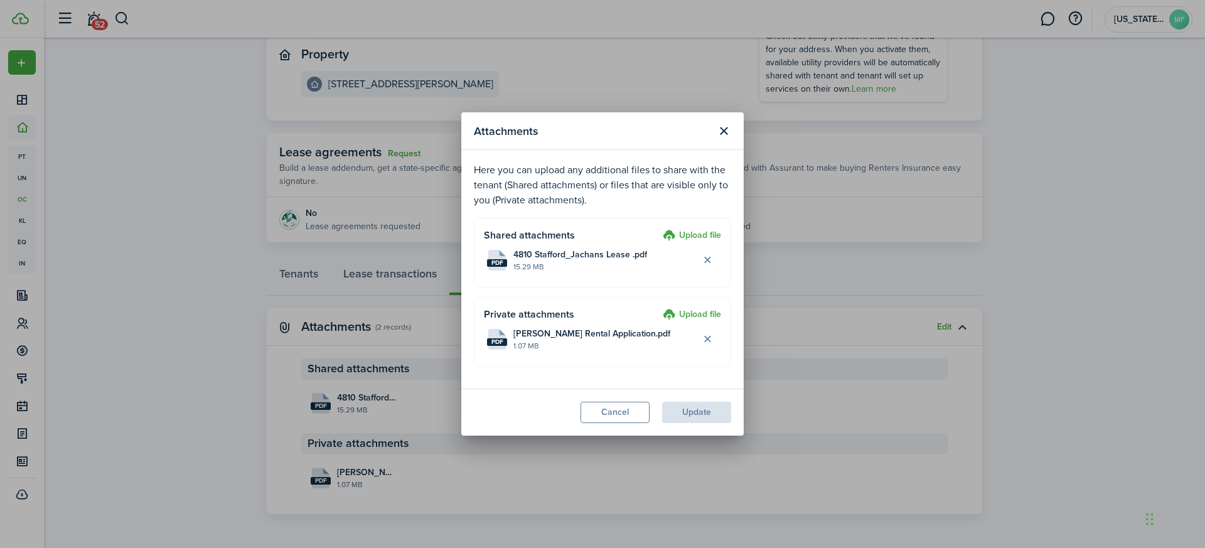
click at [696, 237] on label "Upload file" at bounding box center [692, 236] width 58 height 15
click at [659, 229] on input "Upload file" at bounding box center [659, 229] width 0 height 0
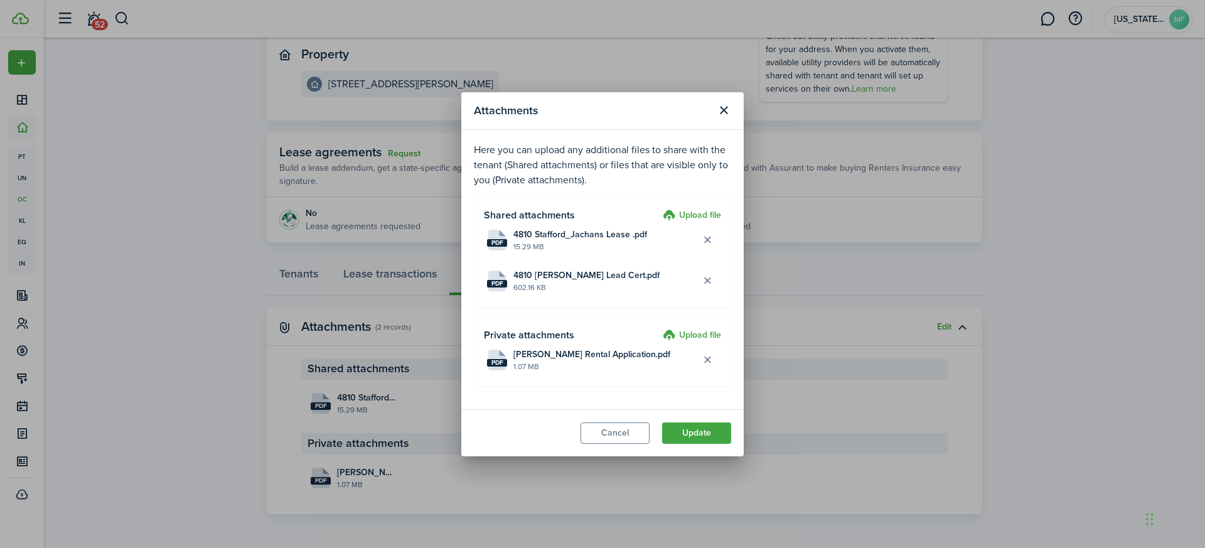
click at [693, 335] on label "Upload file" at bounding box center [692, 335] width 58 height 15
click at [659, 328] on input "Upload file" at bounding box center [659, 328] width 0 height 0
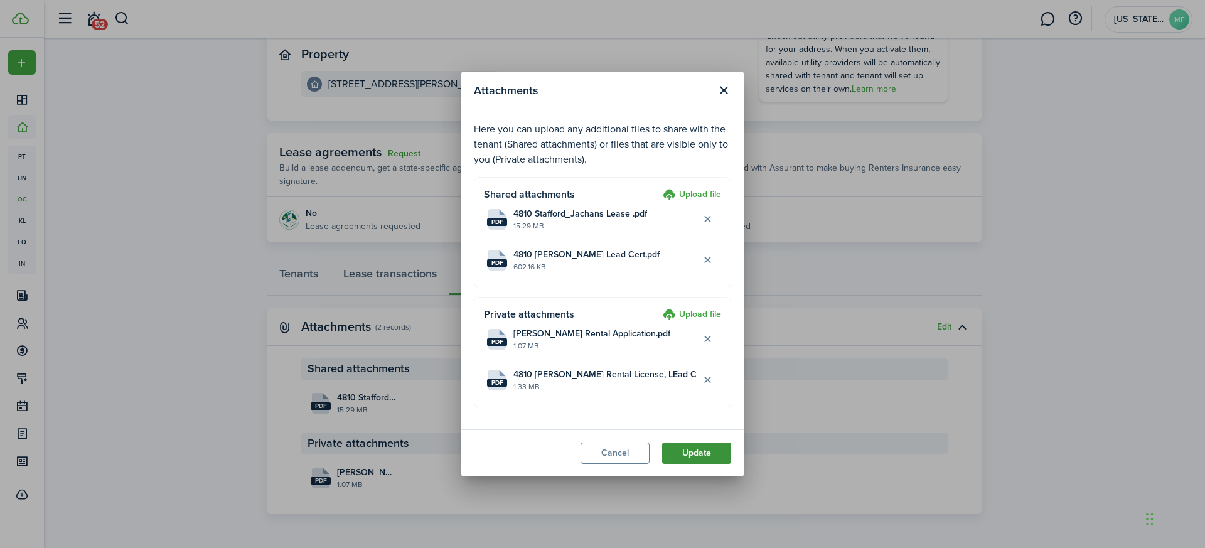
click at [693, 455] on button "Update" at bounding box center [696, 453] width 69 height 21
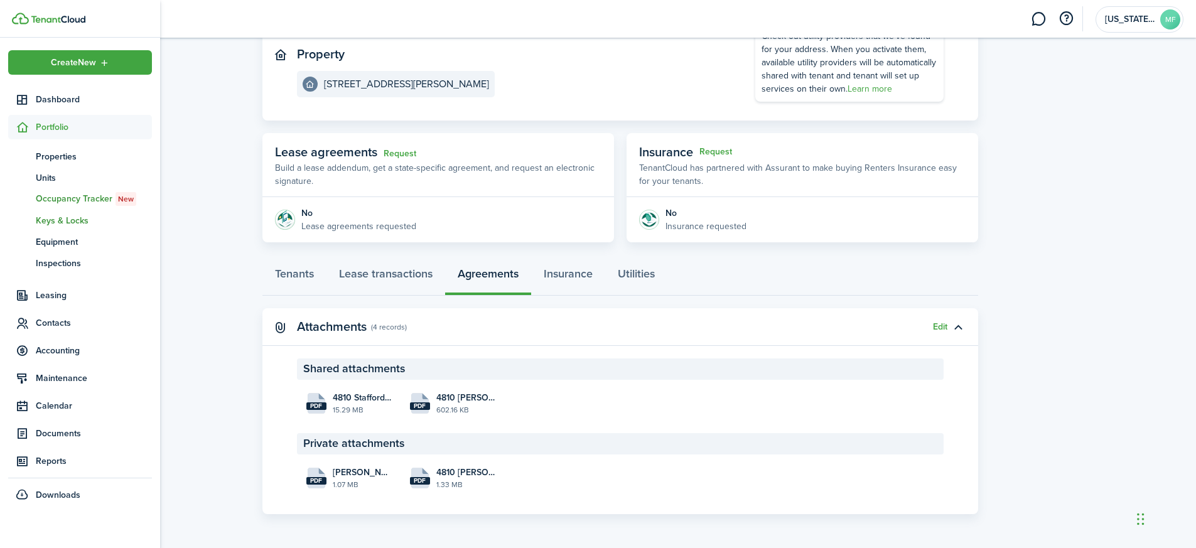
click at [72, 219] on span "Keys & Locks" at bounding box center [94, 220] width 116 height 13
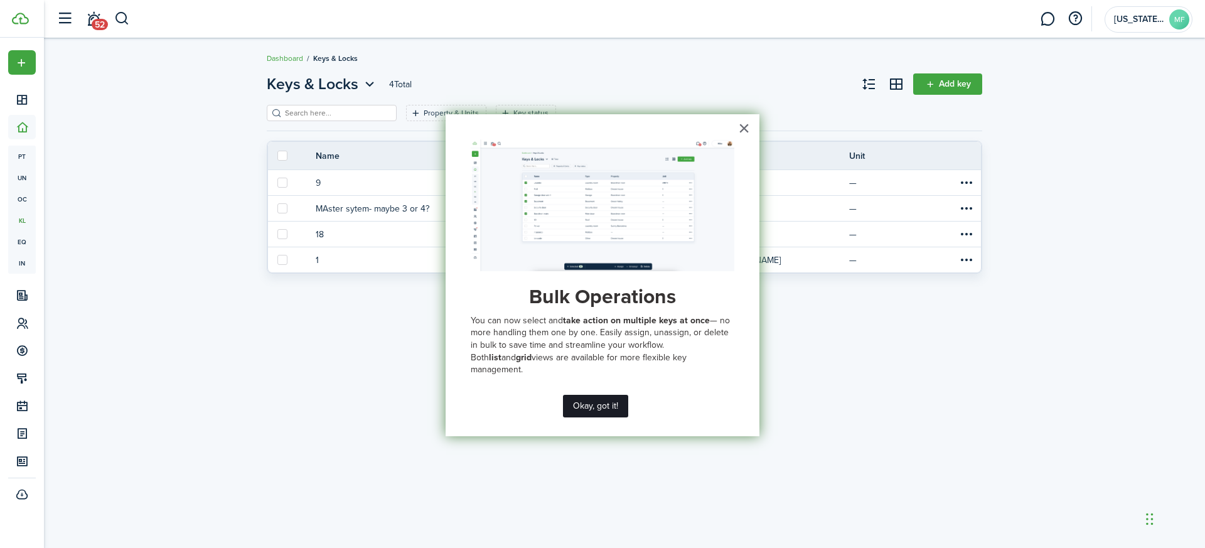
click at [582, 409] on button "Okay, got it!" at bounding box center [595, 406] width 65 height 23
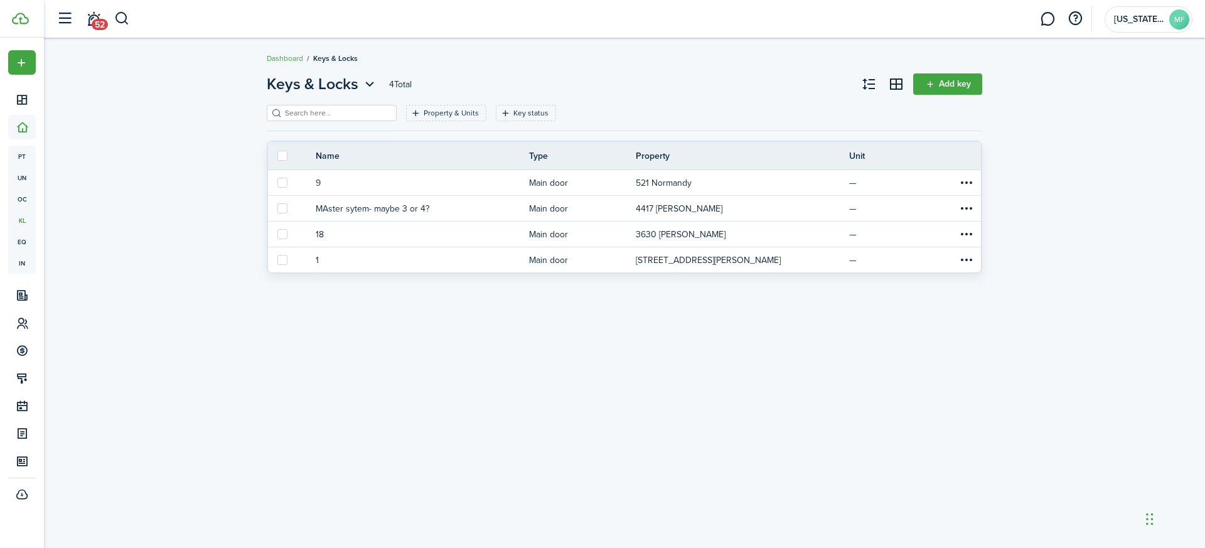
click at [204, 318] on div "Keys & Locks 4 Total Add key Property & Units Key status Save filters Clear all…" at bounding box center [625, 293] width 1162 height 453
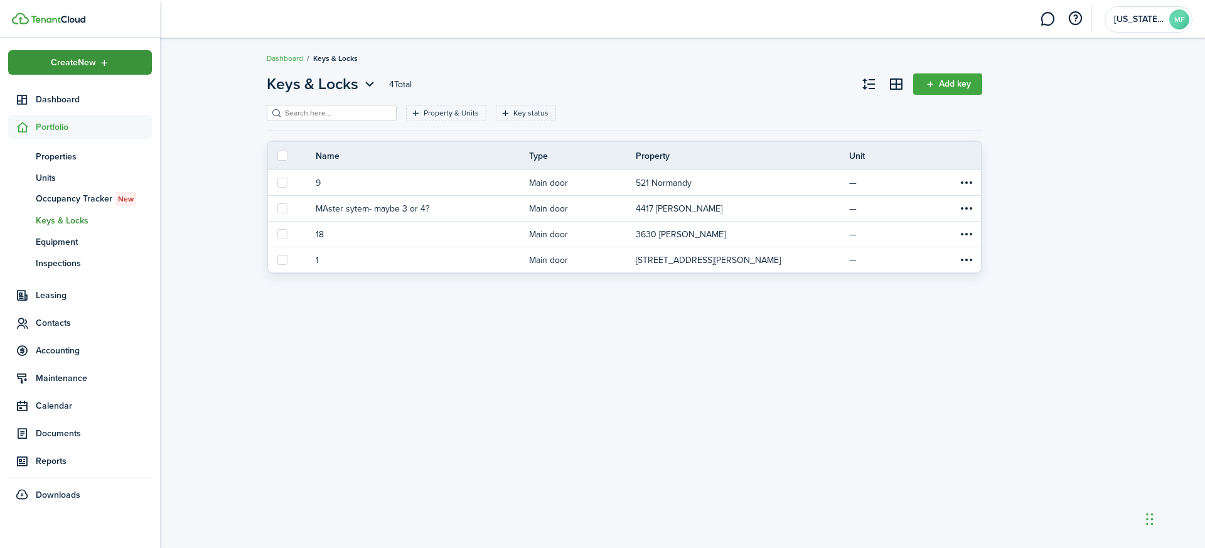
click at [90, 63] on span "Create New" at bounding box center [73, 62] width 45 height 9
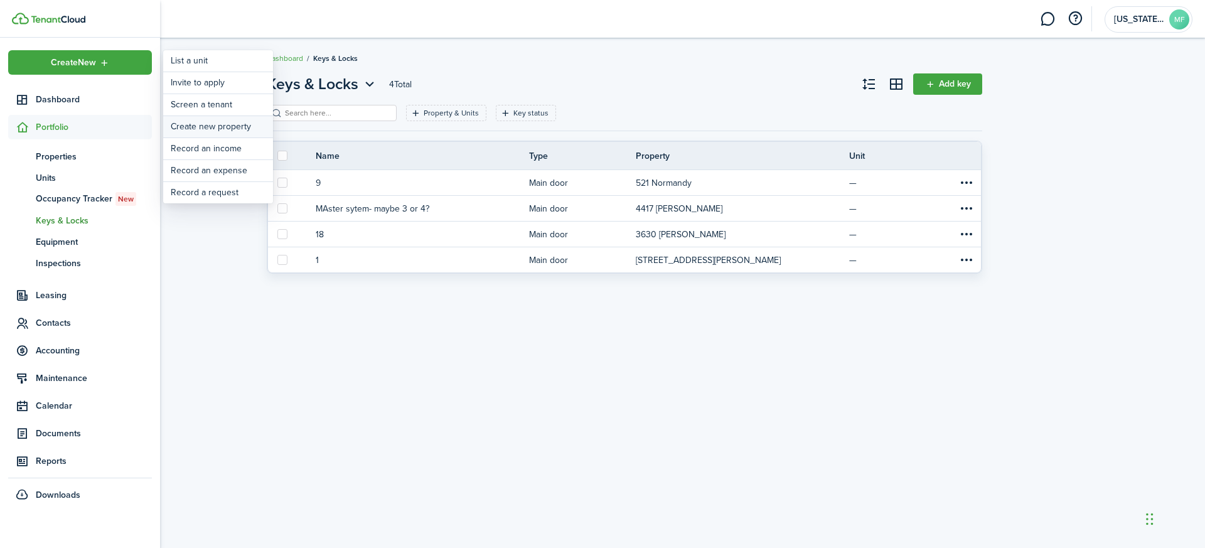
click at [210, 128] on link "Create new property" at bounding box center [218, 126] width 110 height 21
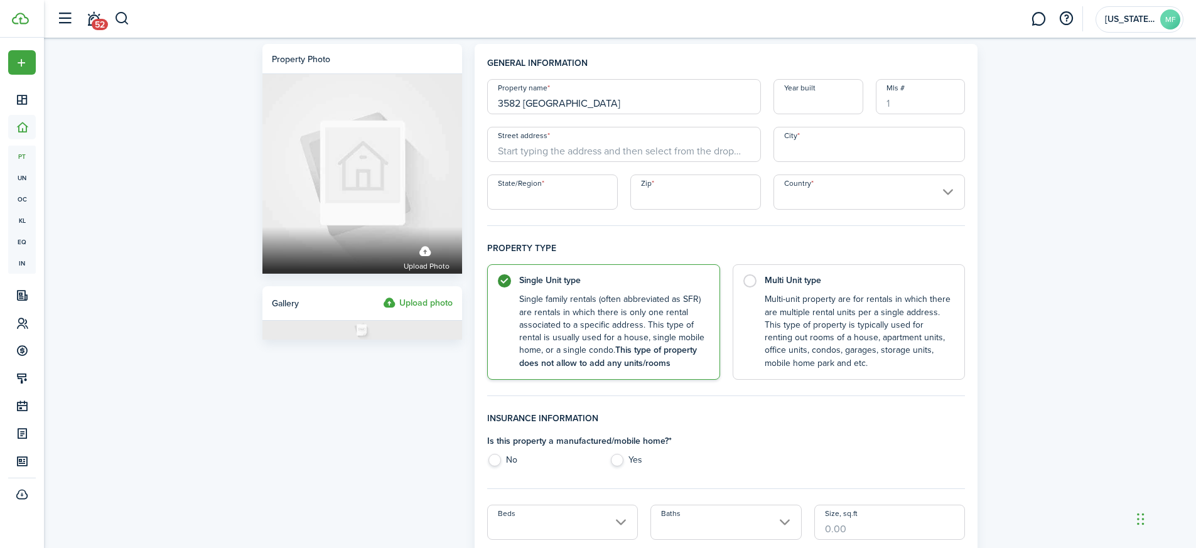
type input "3582 [GEOGRAPHIC_DATA]"
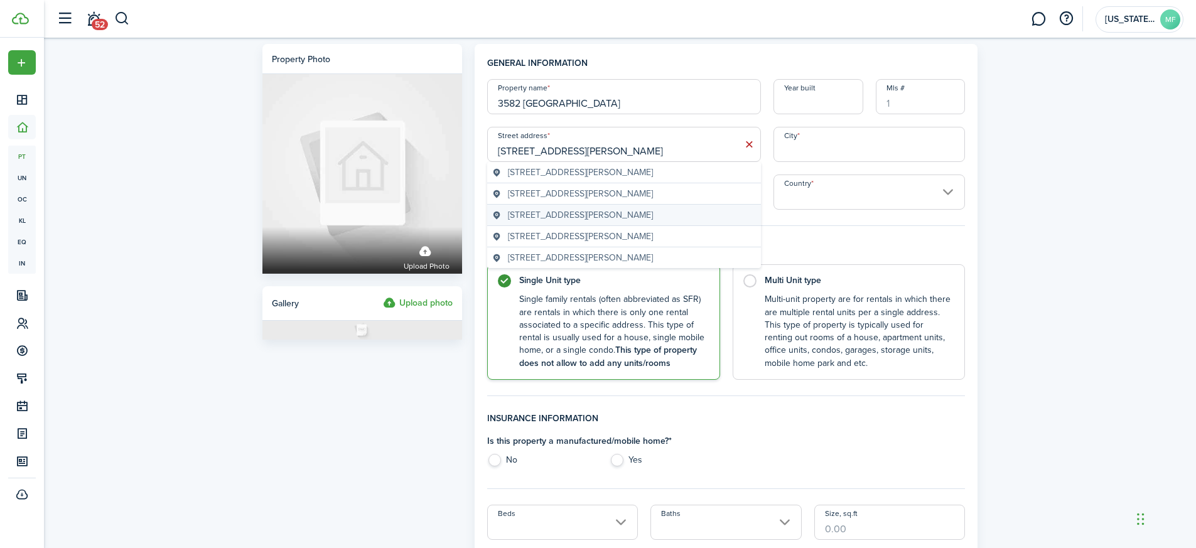
click at [576, 215] on span "[STREET_ADDRESS][PERSON_NAME]" at bounding box center [580, 214] width 145 height 13
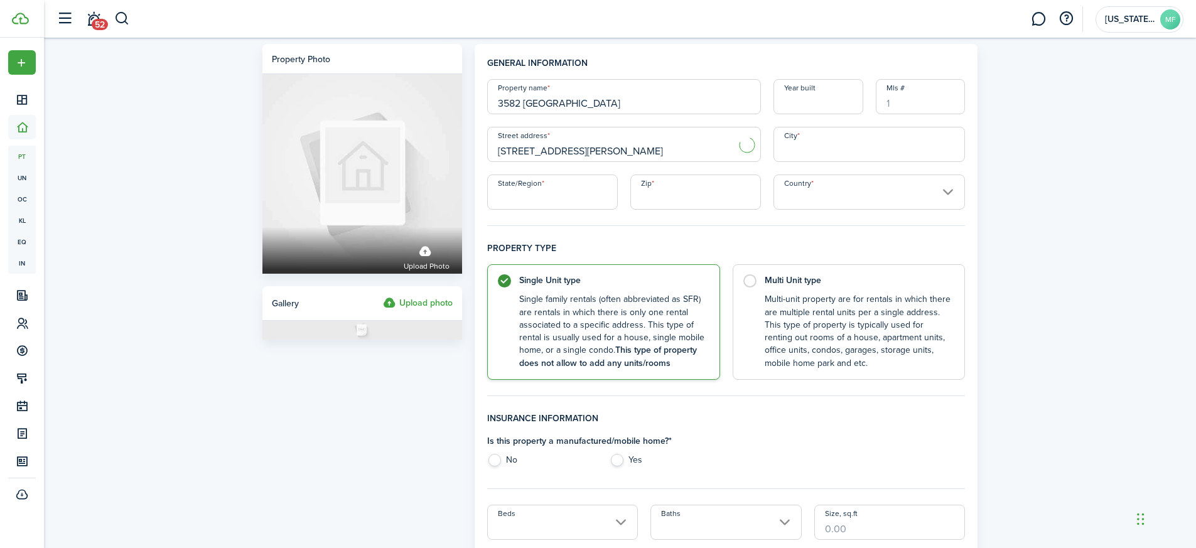
type input "[STREET_ADDRESS][PERSON_NAME]"
type input "[GEOGRAPHIC_DATA]"
type input "MD"
type input "21213"
type input "[GEOGRAPHIC_DATA]"
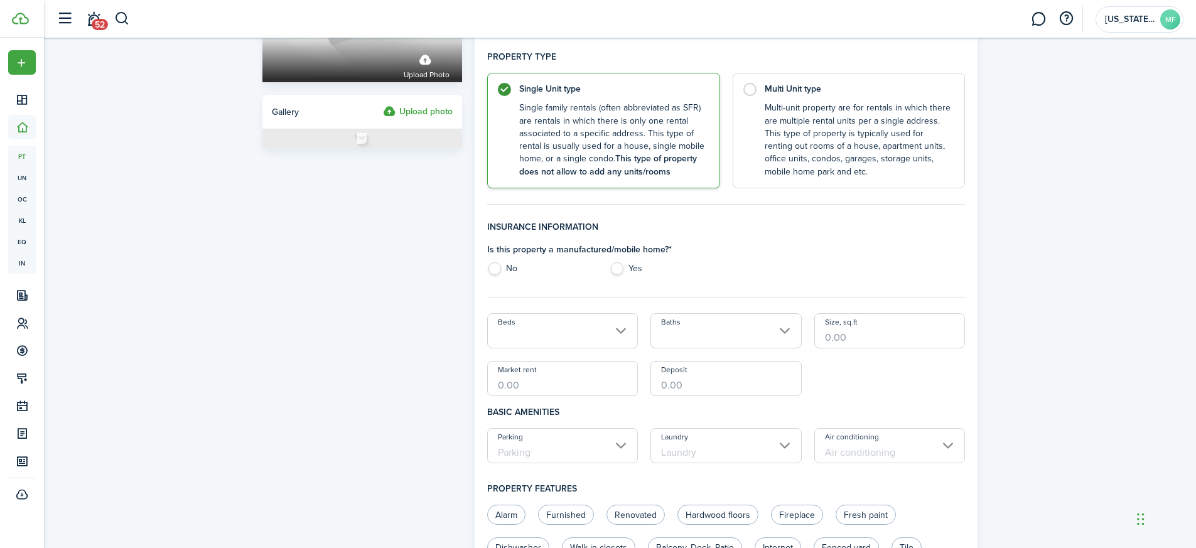
scroll to position [274, 0]
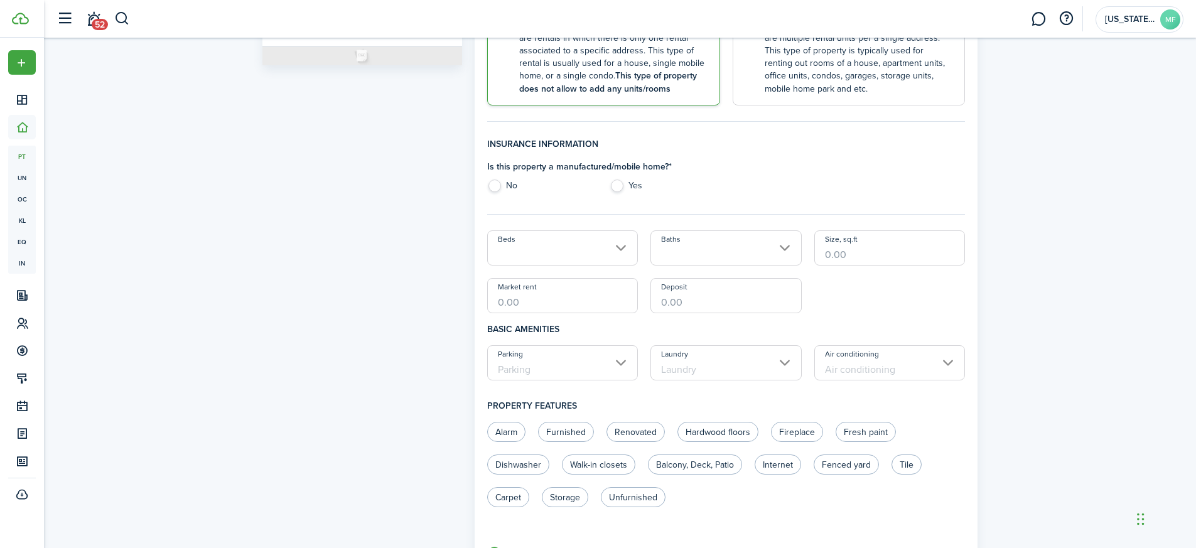
click at [496, 183] on label "No" at bounding box center [542, 189] width 110 height 19
radio input "true"
click at [607, 242] on input "Beds" at bounding box center [562, 247] width 151 height 35
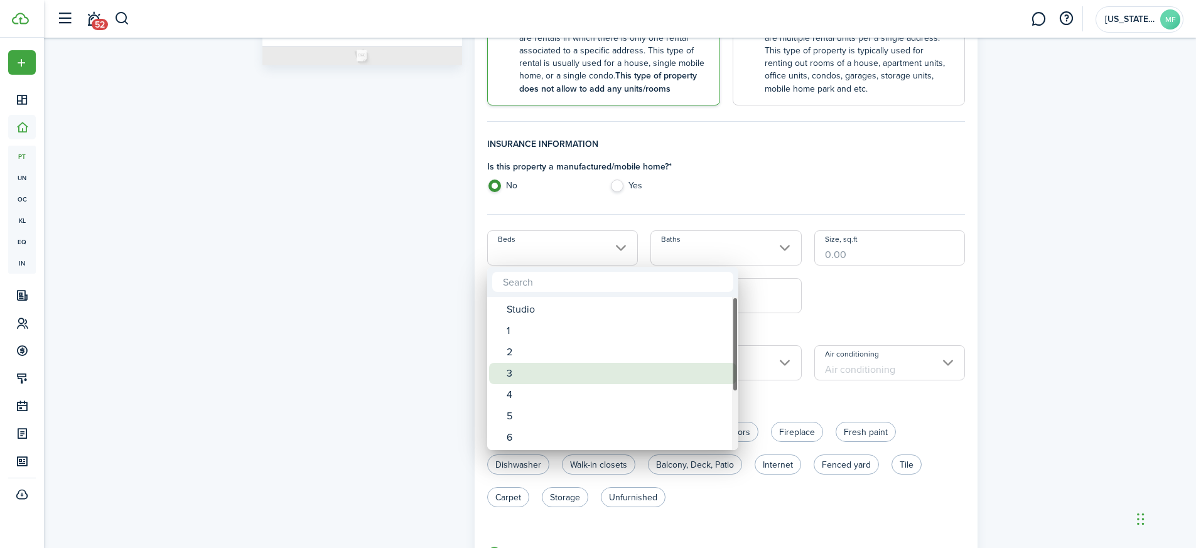
click at [547, 378] on div "3" at bounding box center [618, 373] width 222 height 21
type input "3"
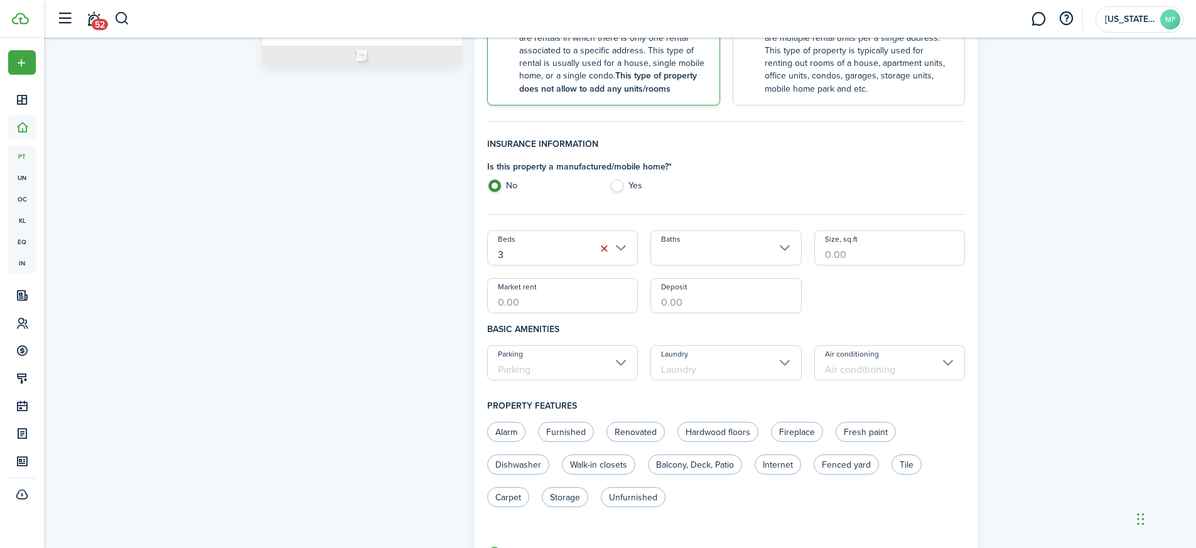
click at [711, 242] on input "Baths" at bounding box center [725, 247] width 151 height 35
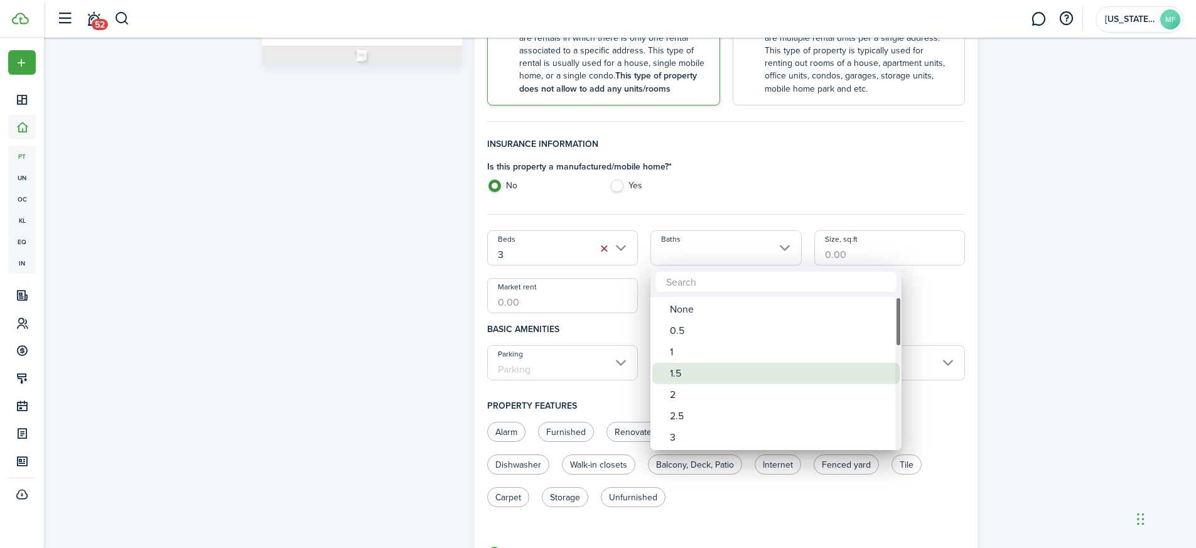
click at [706, 377] on div "1.5" at bounding box center [781, 373] width 222 height 21
type input "1.5"
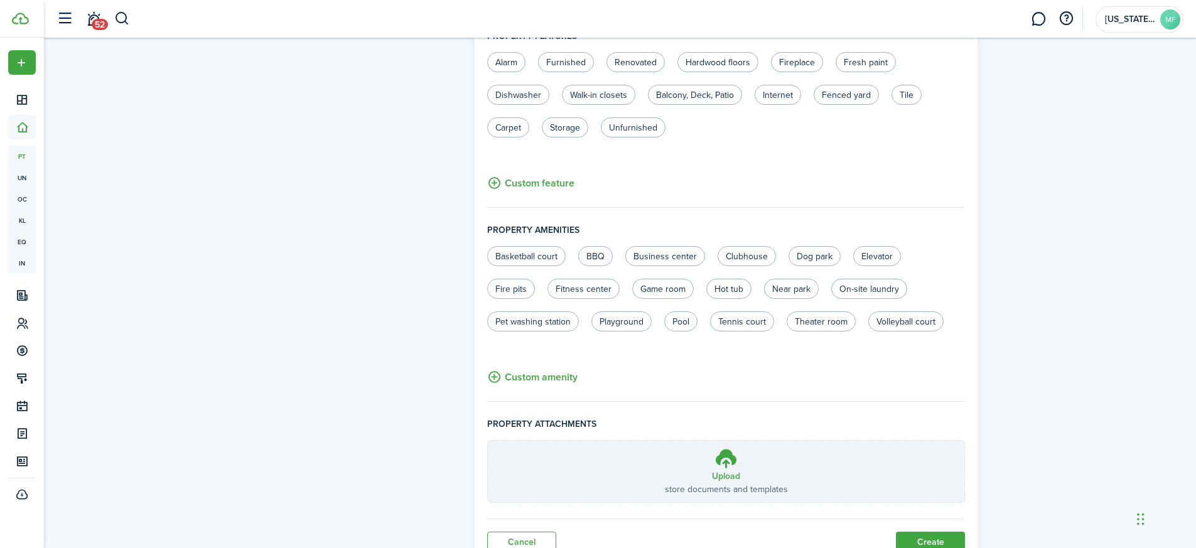
scroll to position [695, 0]
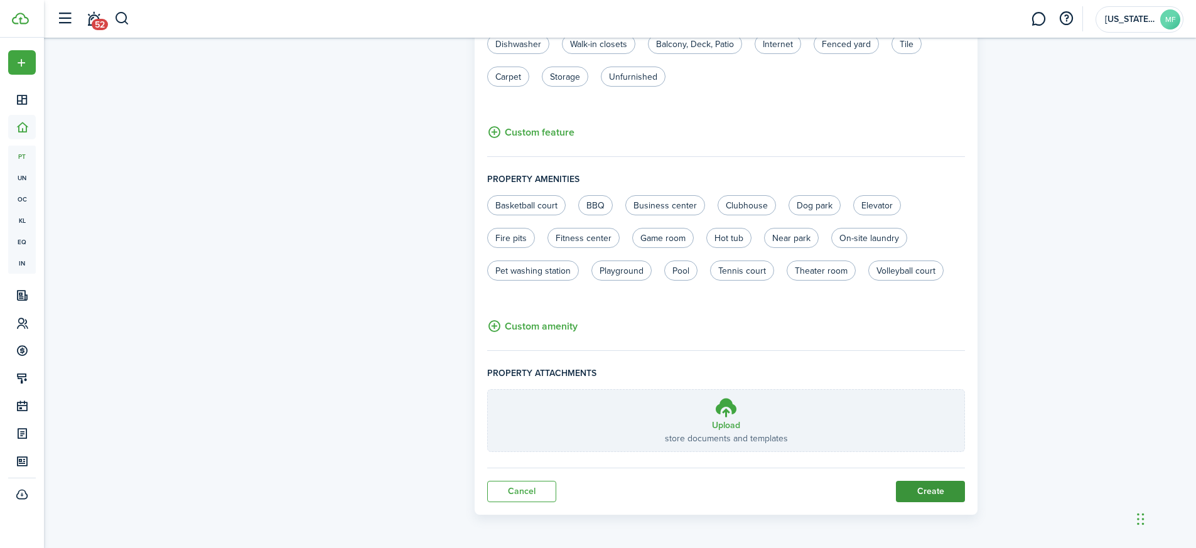
click at [930, 490] on button "Create" at bounding box center [930, 491] width 69 height 21
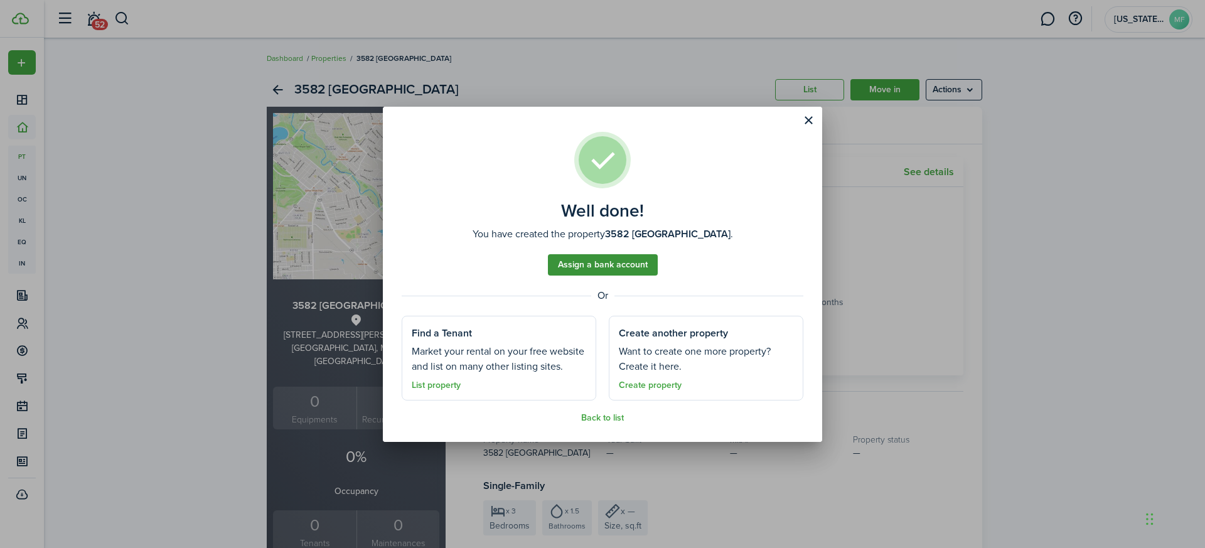
click at [628, 269] on link "Assign a bank account" at bounding box center [603, 264] width 110 height 21
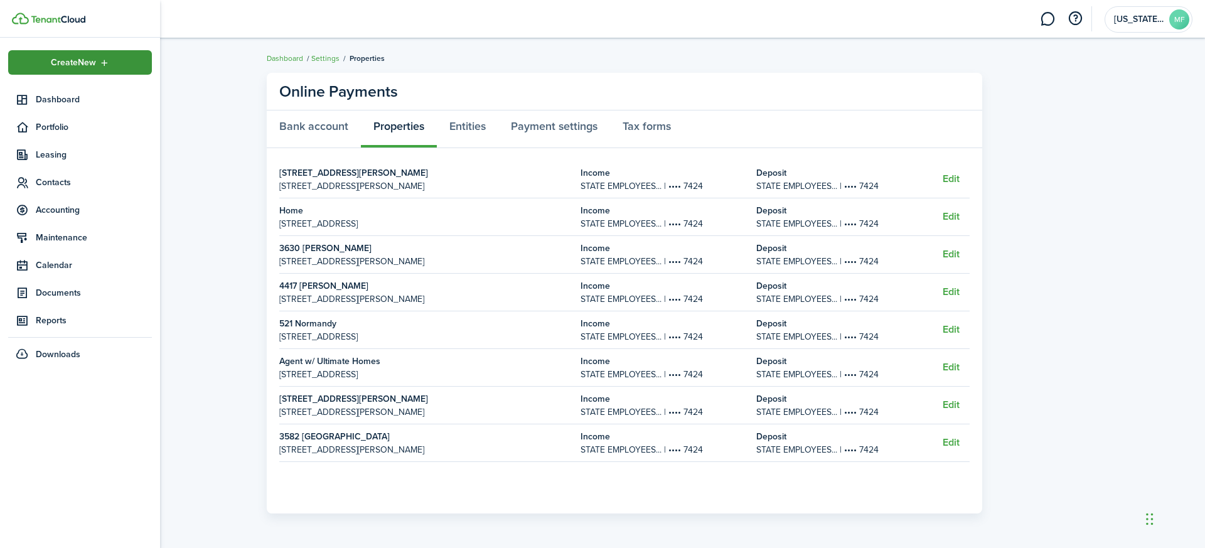
click at [51, 67] on span "Create New" at bounding box center [73, 62] width 45 height 9
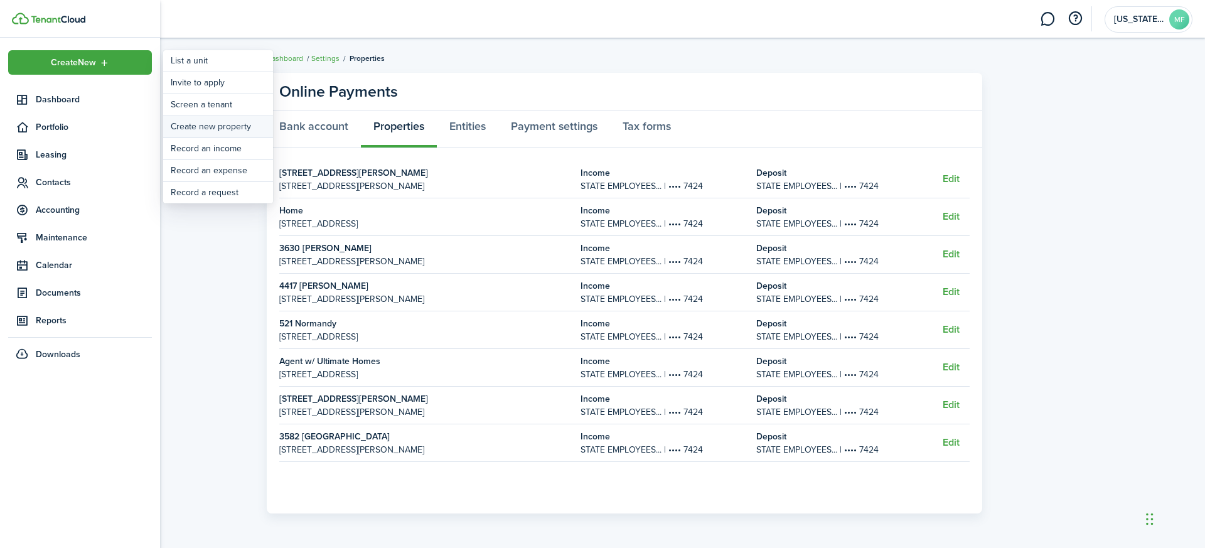
click at [222, 133] on link "Create new property" at bounding box center [218, 126] width 110 height 21
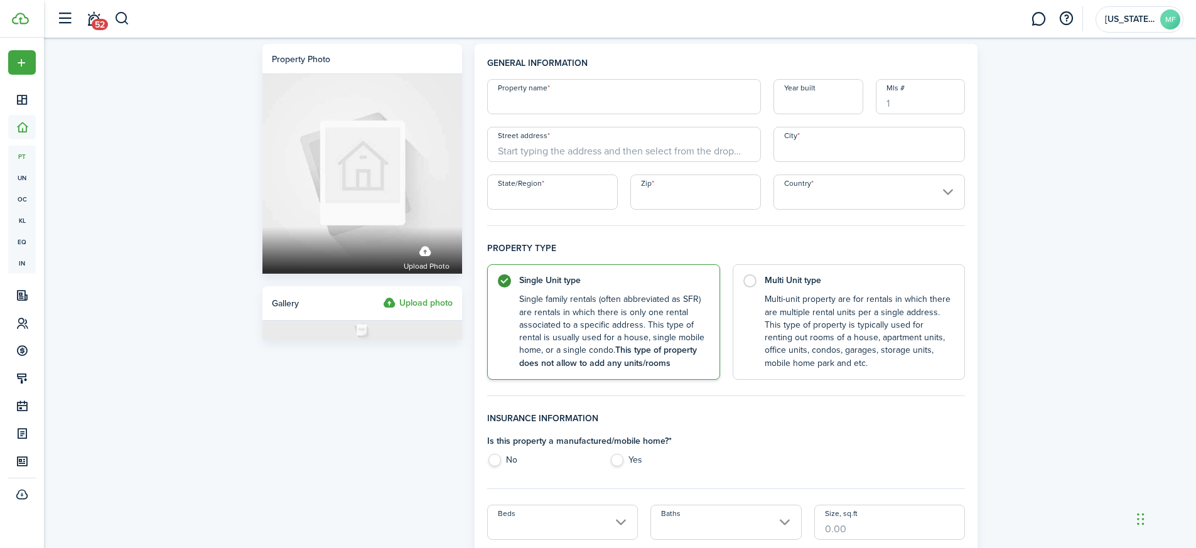
click at [589, 92] on input "Property name" at bounding box center [624, 96] width 274 height 35
type input "4812 [GEOGRAPHIC_DATA]"
click at [572, 157] on input "Street address" at bounding box center [624, 144] width 274 height 35
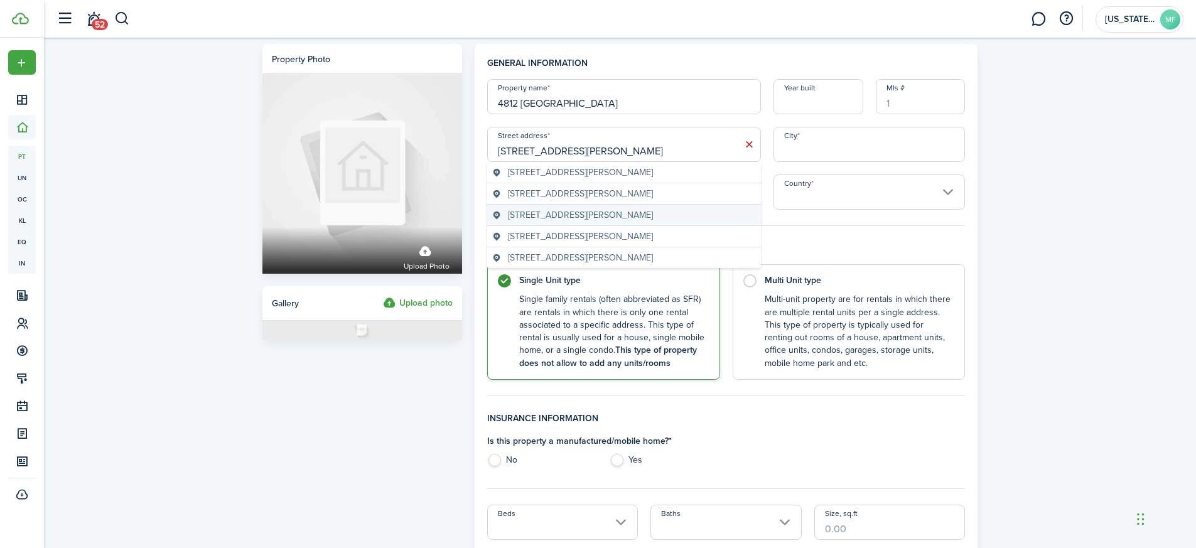
click at [615, 213] on span "[STREET_ADDRESS][PERSON_NAME]" at bounding box center [580, 214] width 145 height 13
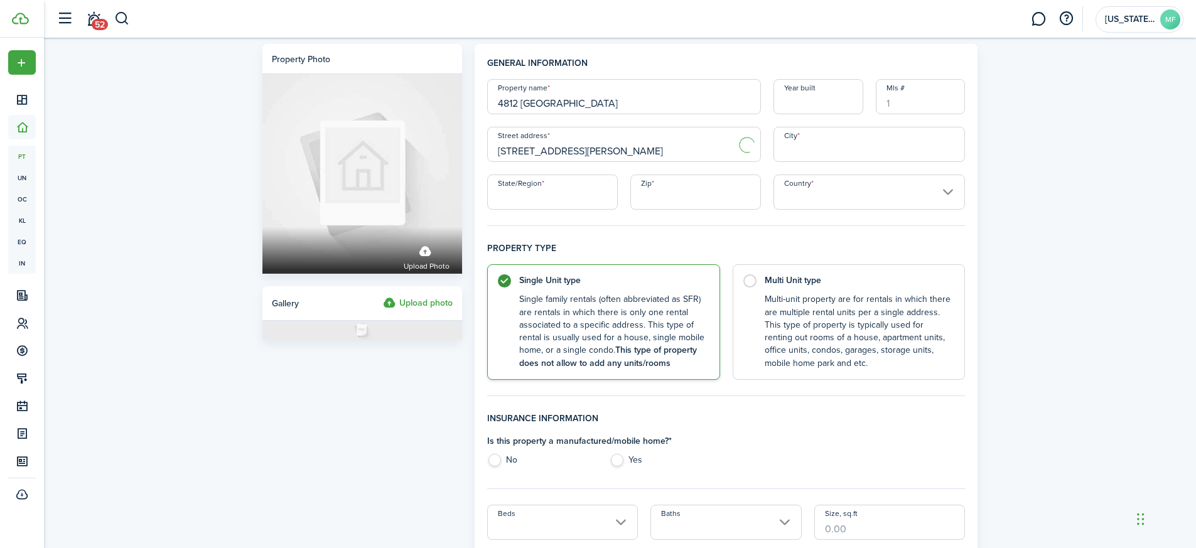
type input "[STREET_ADDRESS][PERSON_NAME]"
type input "[GEOGRAPHIC_DATA]"
type input "MD"
type input "21229"
type input "[GEOGRAPHIC_DATA]"
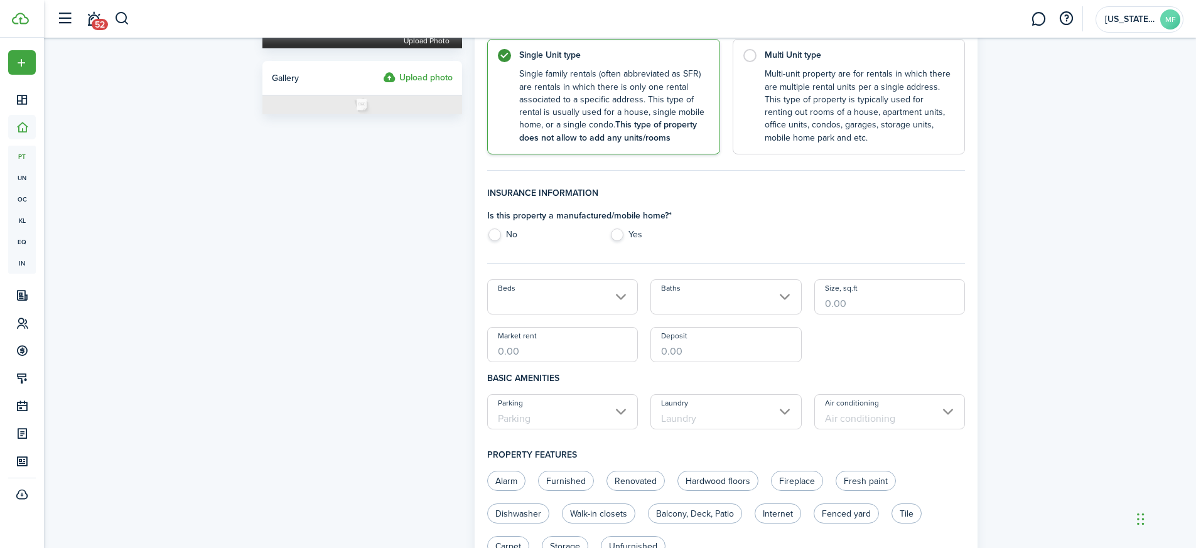
scroll to position [324, 0]
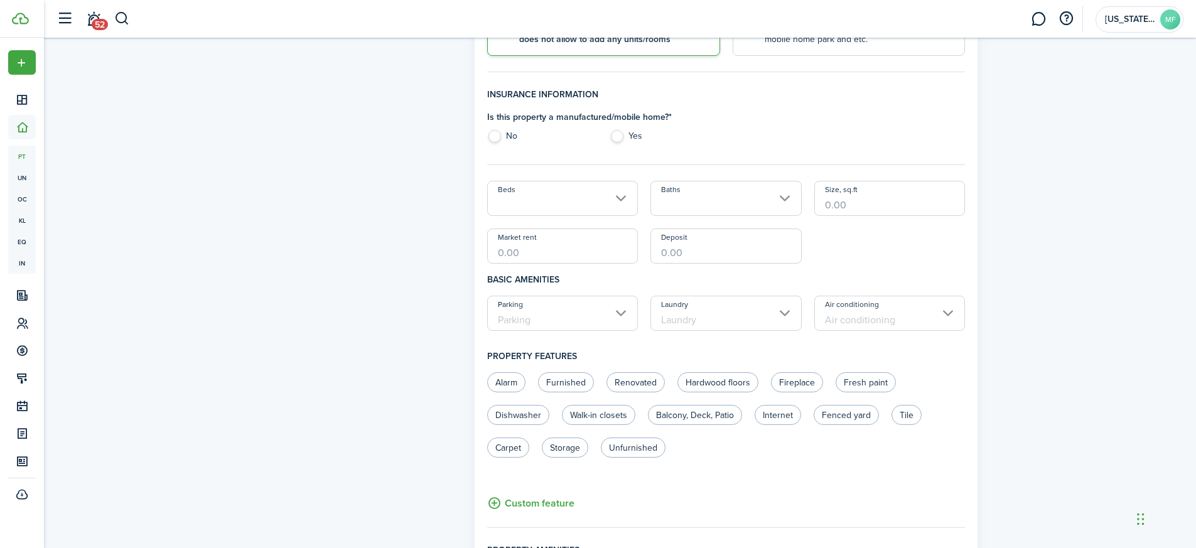
click at [500, 136] on label "No" at bounding box center [542, 139] width 110 height 19
radio input "true"
click at [616, 200] on input "Beds" at bounding box center [562, 198] width 151 height 35
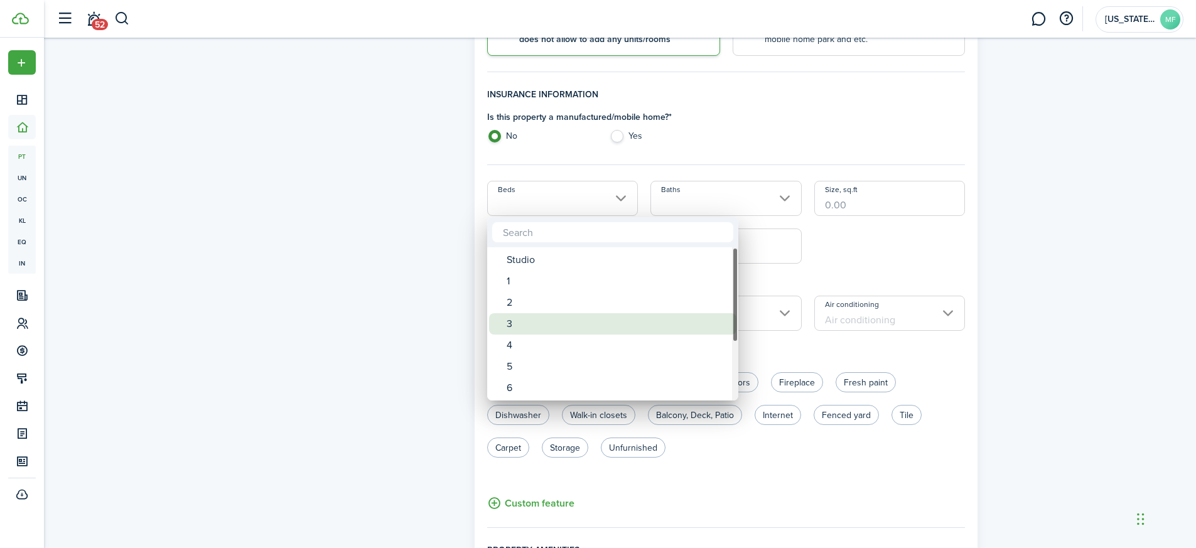
click at [551, 333] on div "3" at bounding box center [618, 323] width 222 height 21
type input "3"
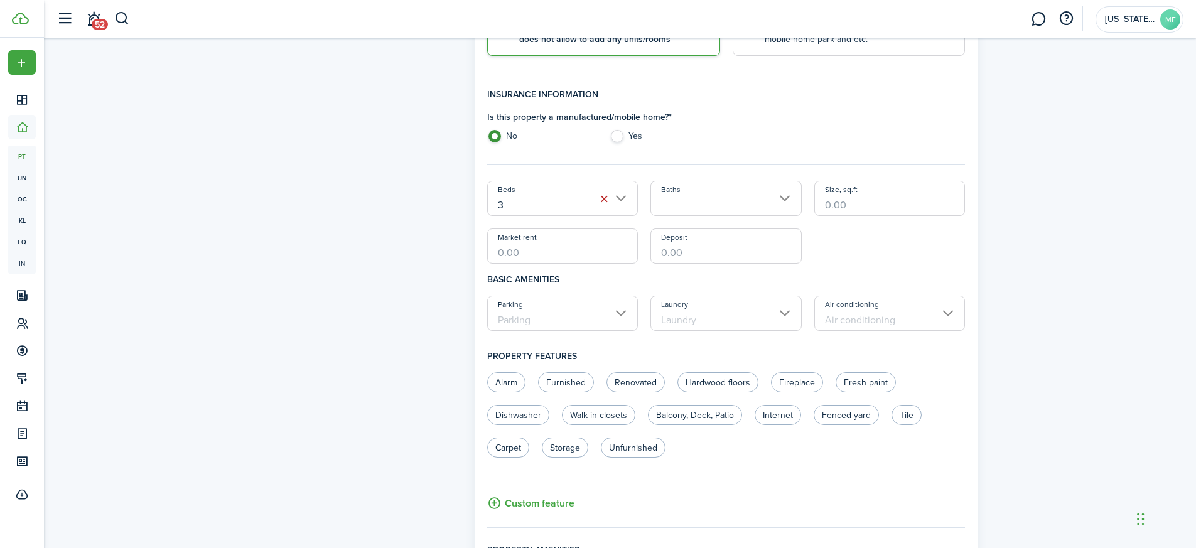
click at [735, 192] on input "Baths" at bounding box center [725, 198] width 151 height 35
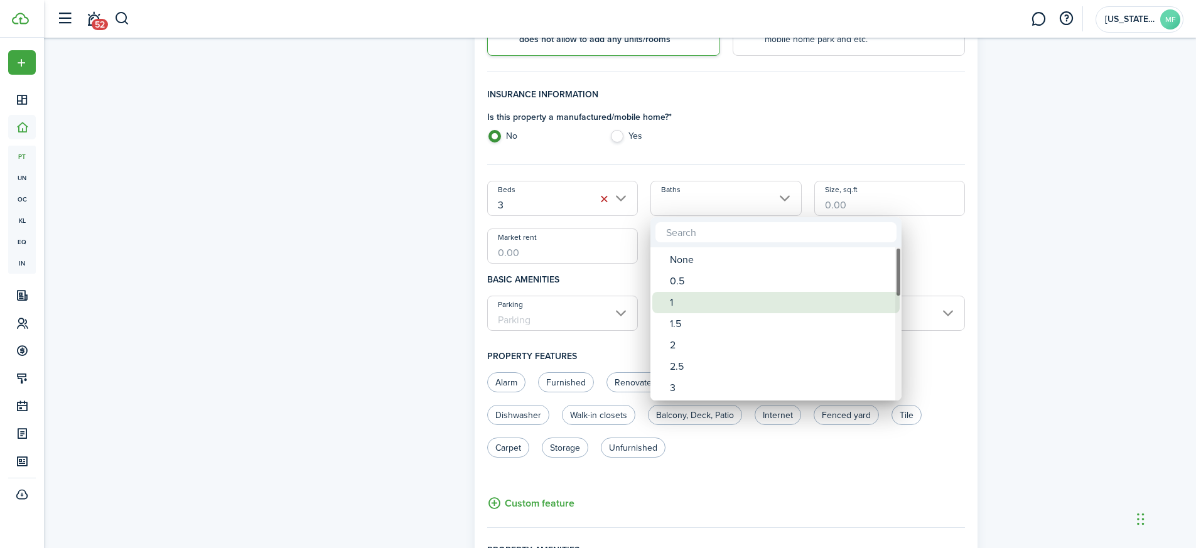
click at [686, 301] on div "1" at bounding box center [781, 302] width 222 height 21
type input "1"
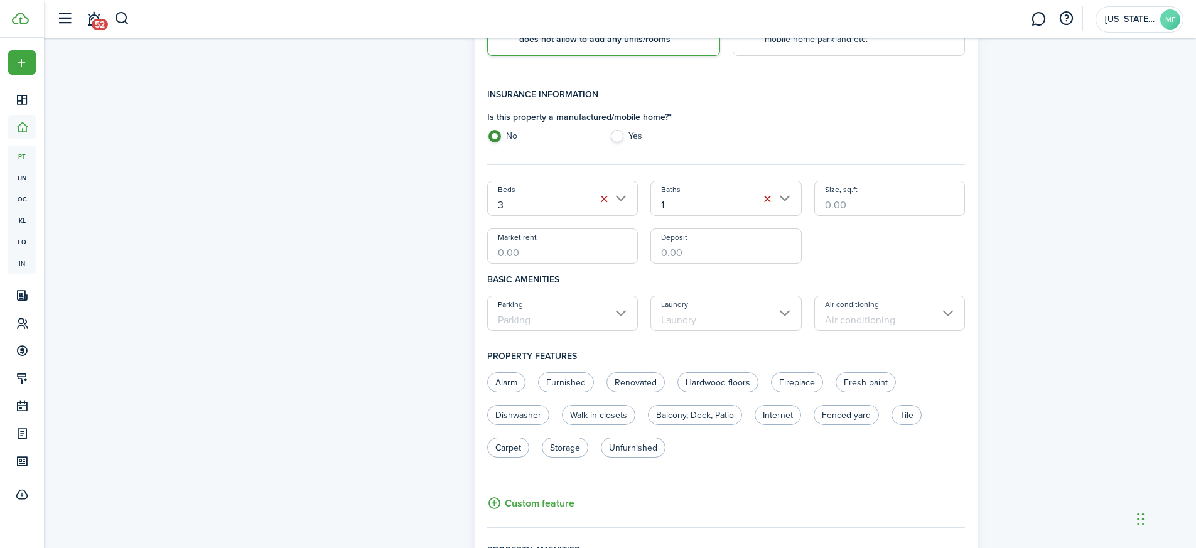
scroll to position [340, 0]
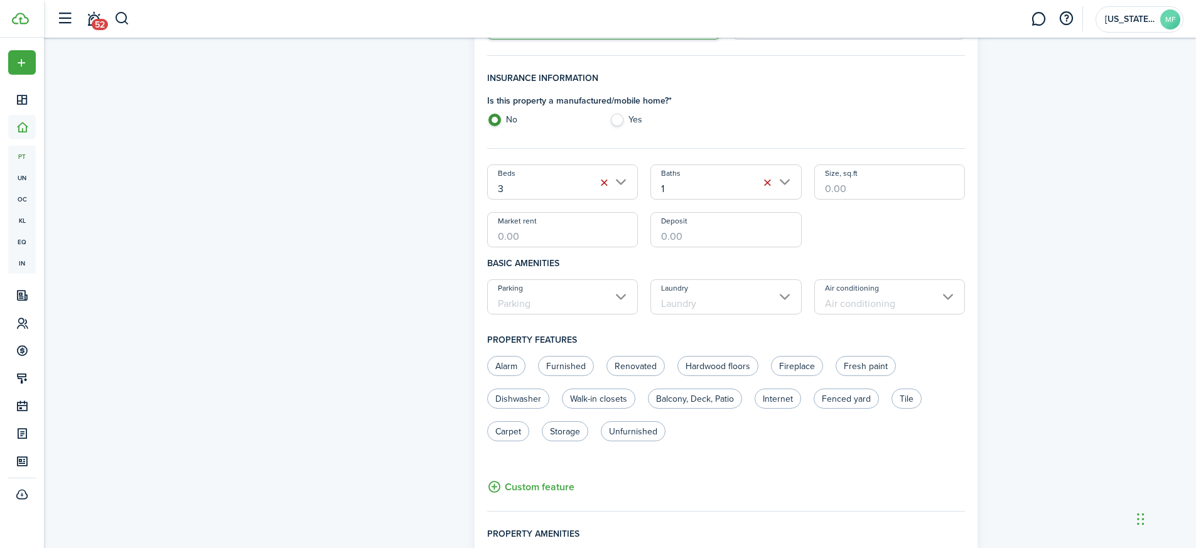
click at [855, 293] on input "Air conditioning" at bounding box center [889, 296] width 151 height 35
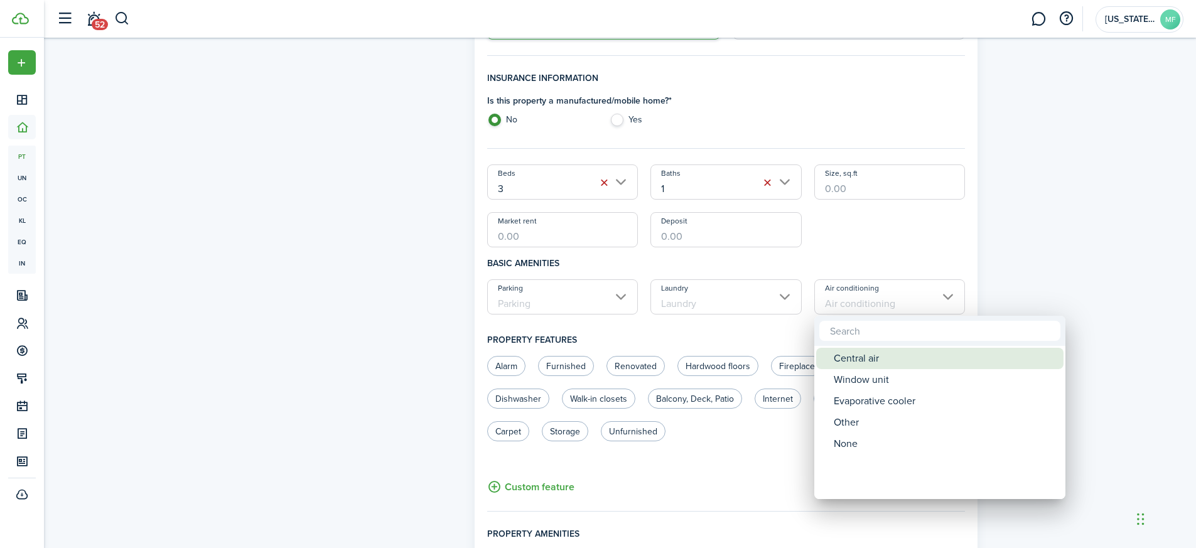
click at [864, 358] on div "Central air" at bounding box center [945, 358] width 222 height 21
type input "Central air"
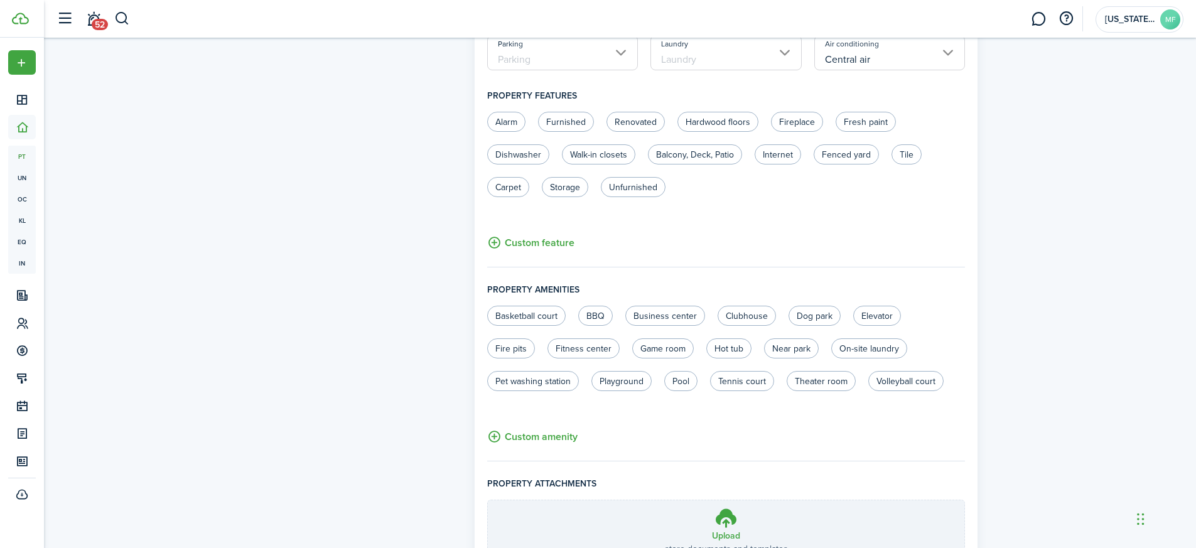
scroll to position [695, 0]
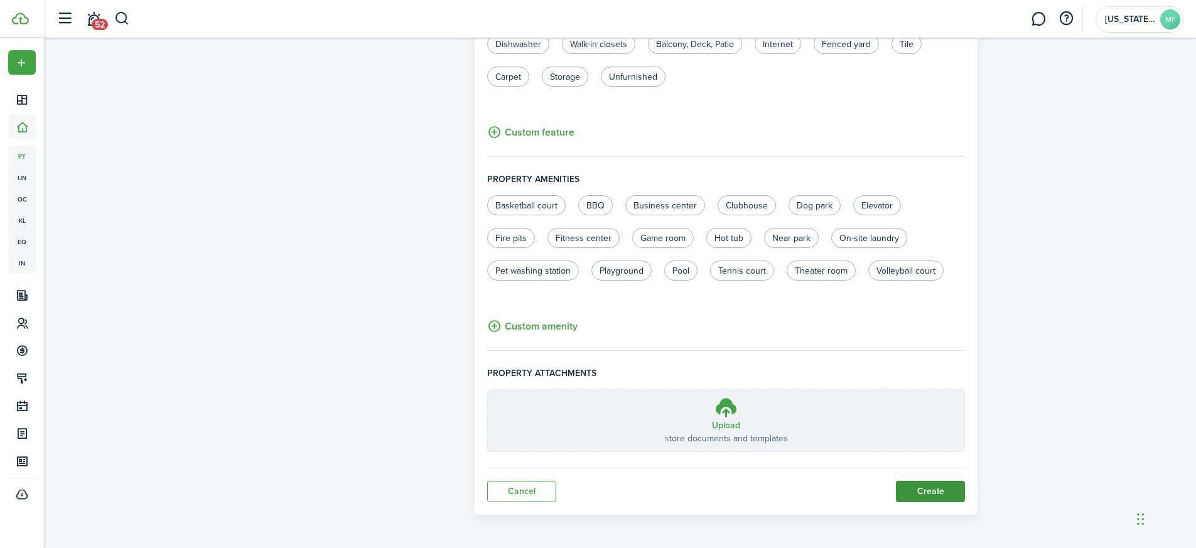
click at [917, 485] on button "Create" at bounding box center [930, 491] width 69 height 21
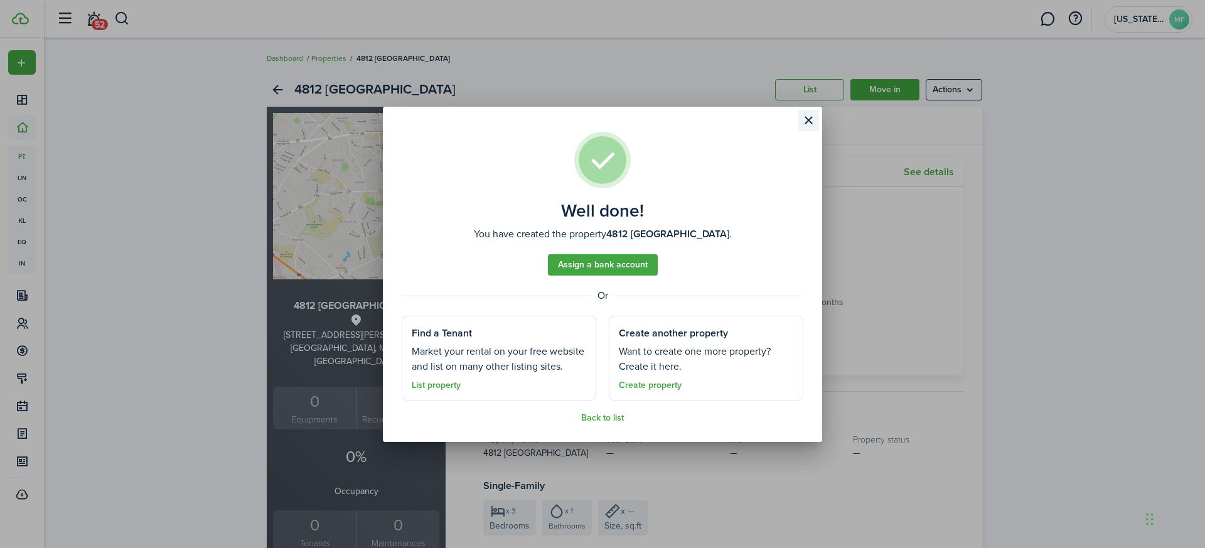
click at [806, 123] on button "Close modal" at bounding box center [808, 120] width 21 height 21
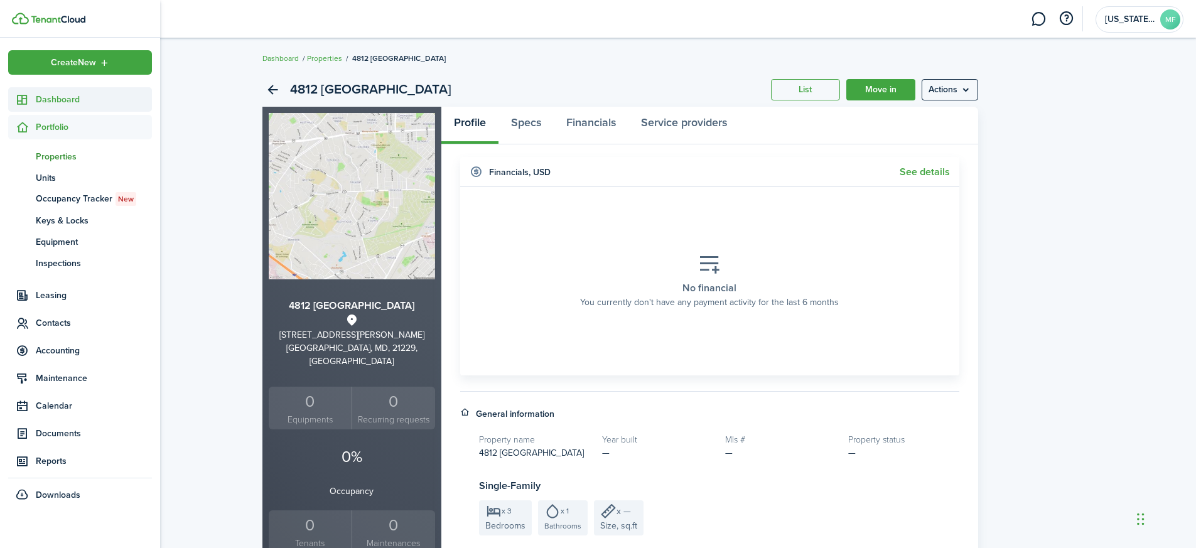
click at [34, 105] on sidebar-link-icon at bounding box center [22, 99] width 28 height 13
